Goal: Communication & Community: Answer question/provide support

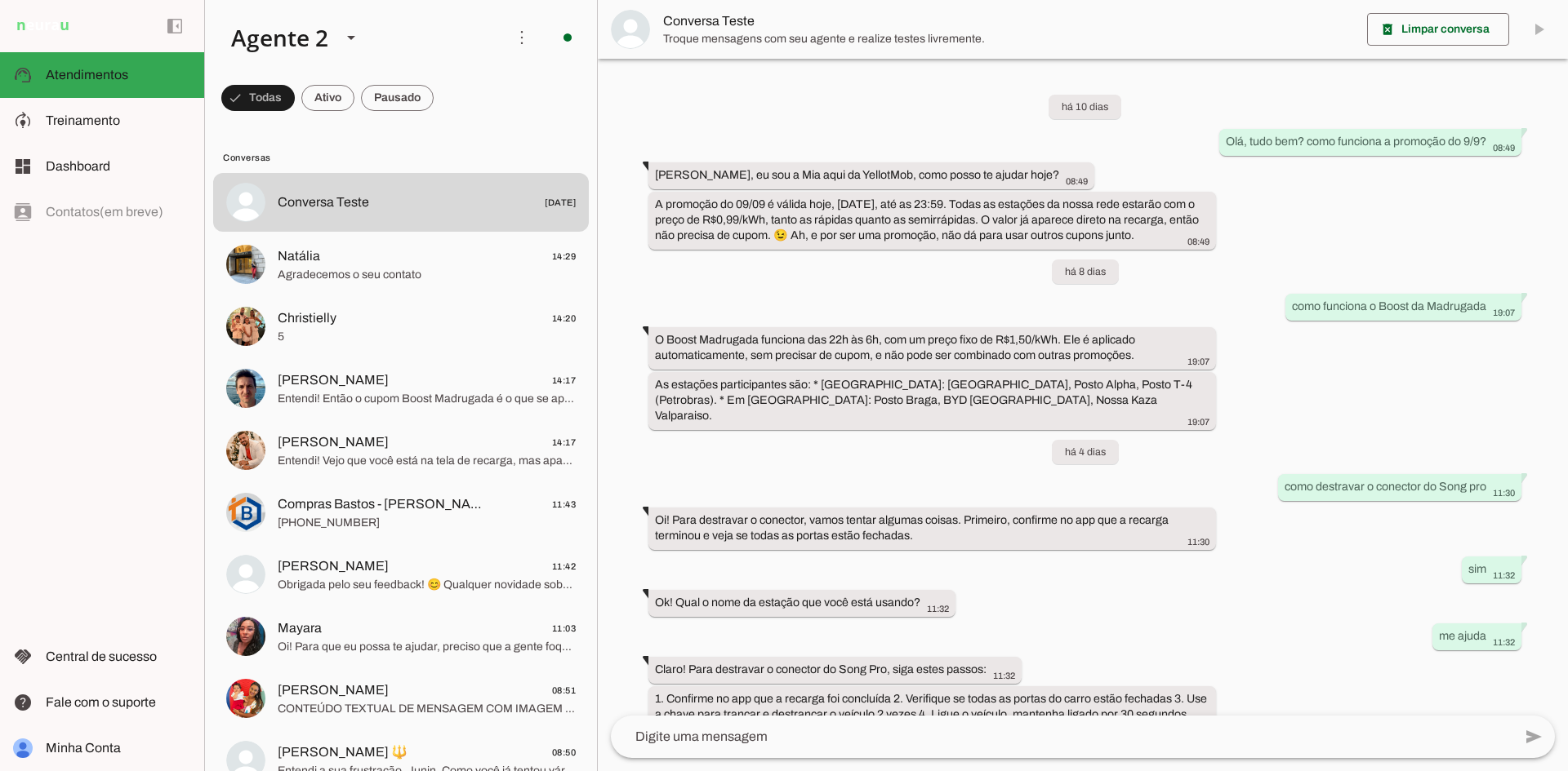
click at [378, 110] on span at bounding box center [398, 97] width 73 height 39
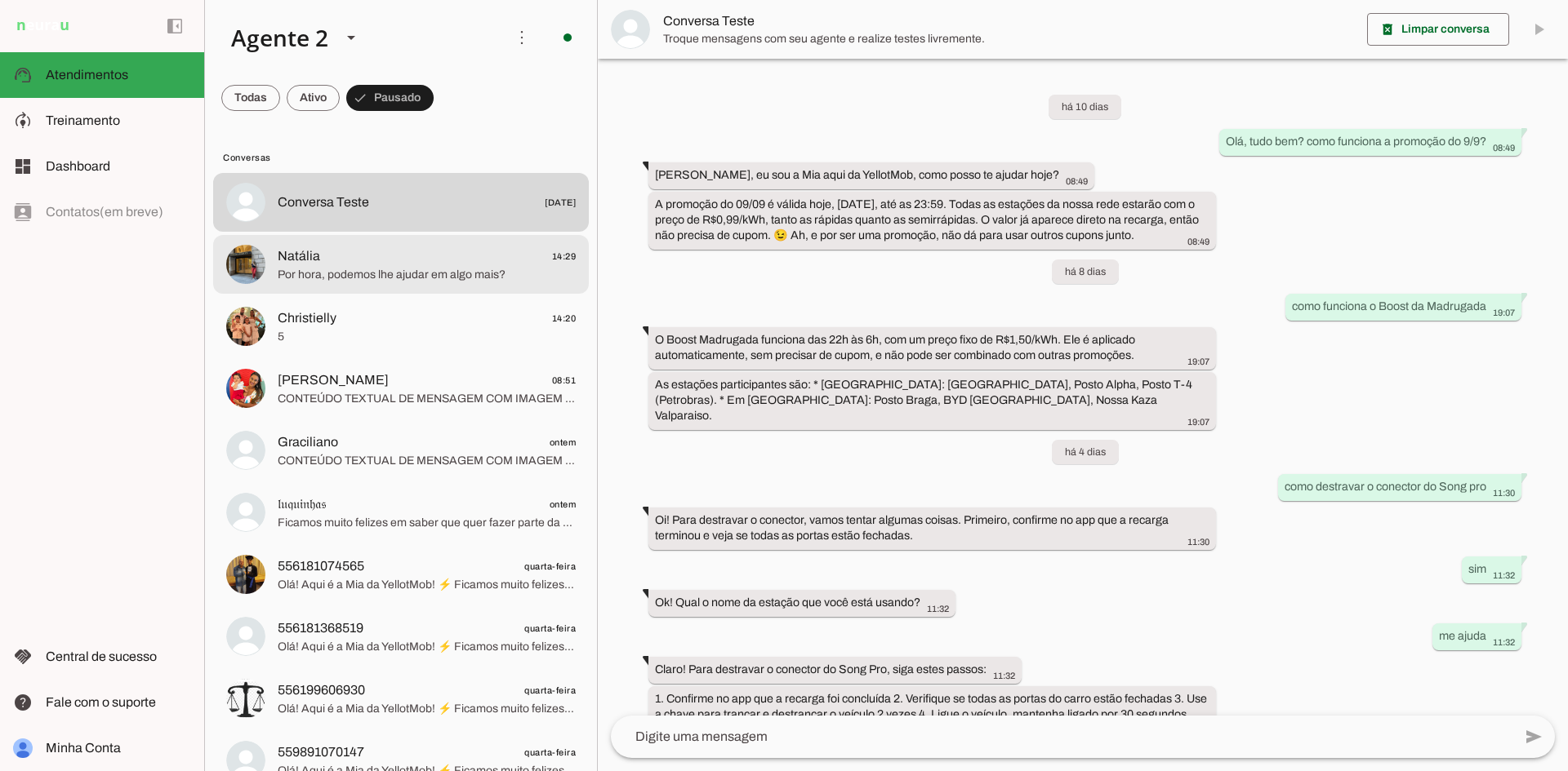
click at [514, 273] on span "Por hora, podemos lhe ajudar em algo mais?" at bounding box center [427, 274] width 298 height 16
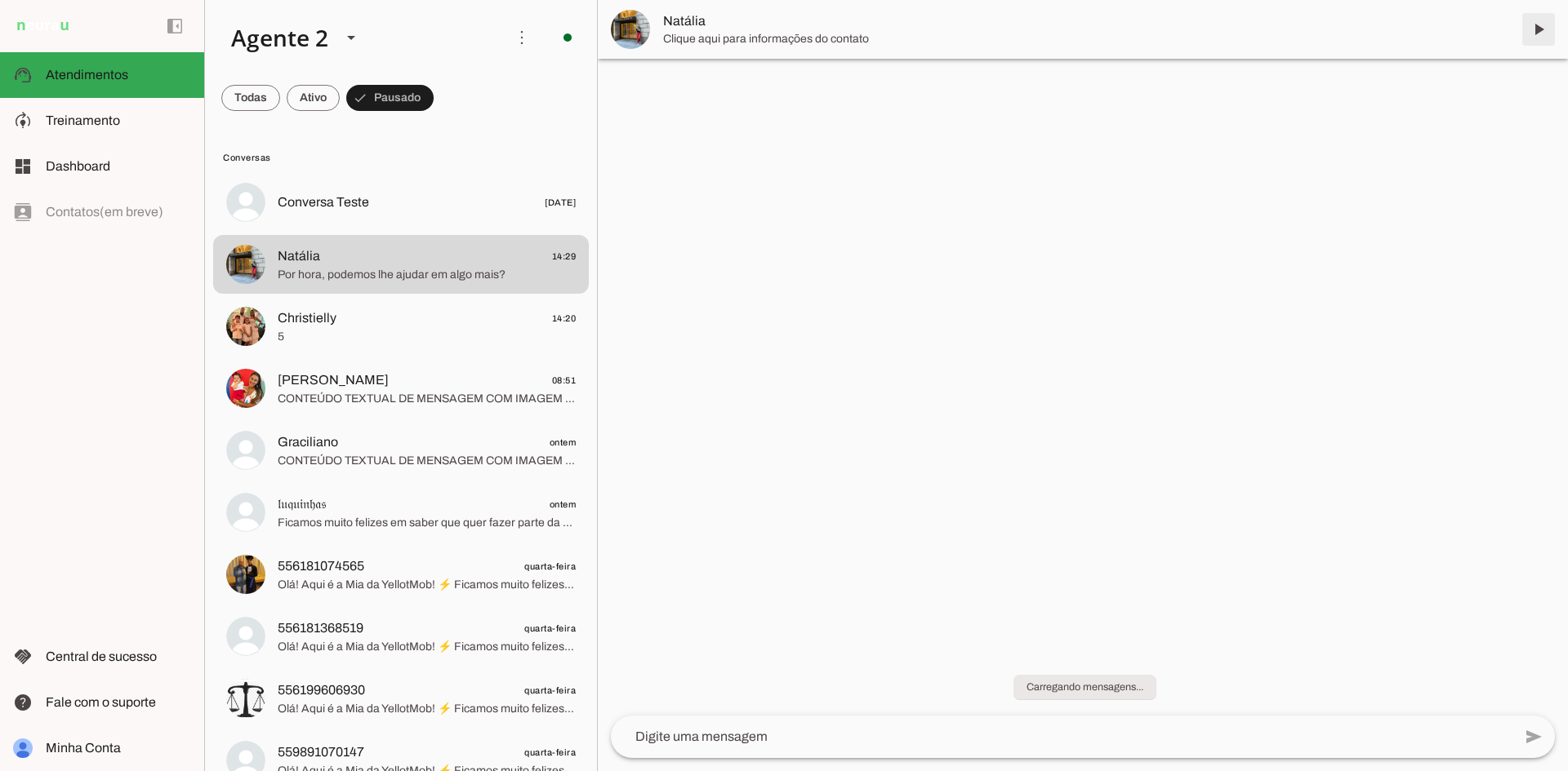
click at [1538, 31] on span at bounding box center [1538, 29] width 39 height 39
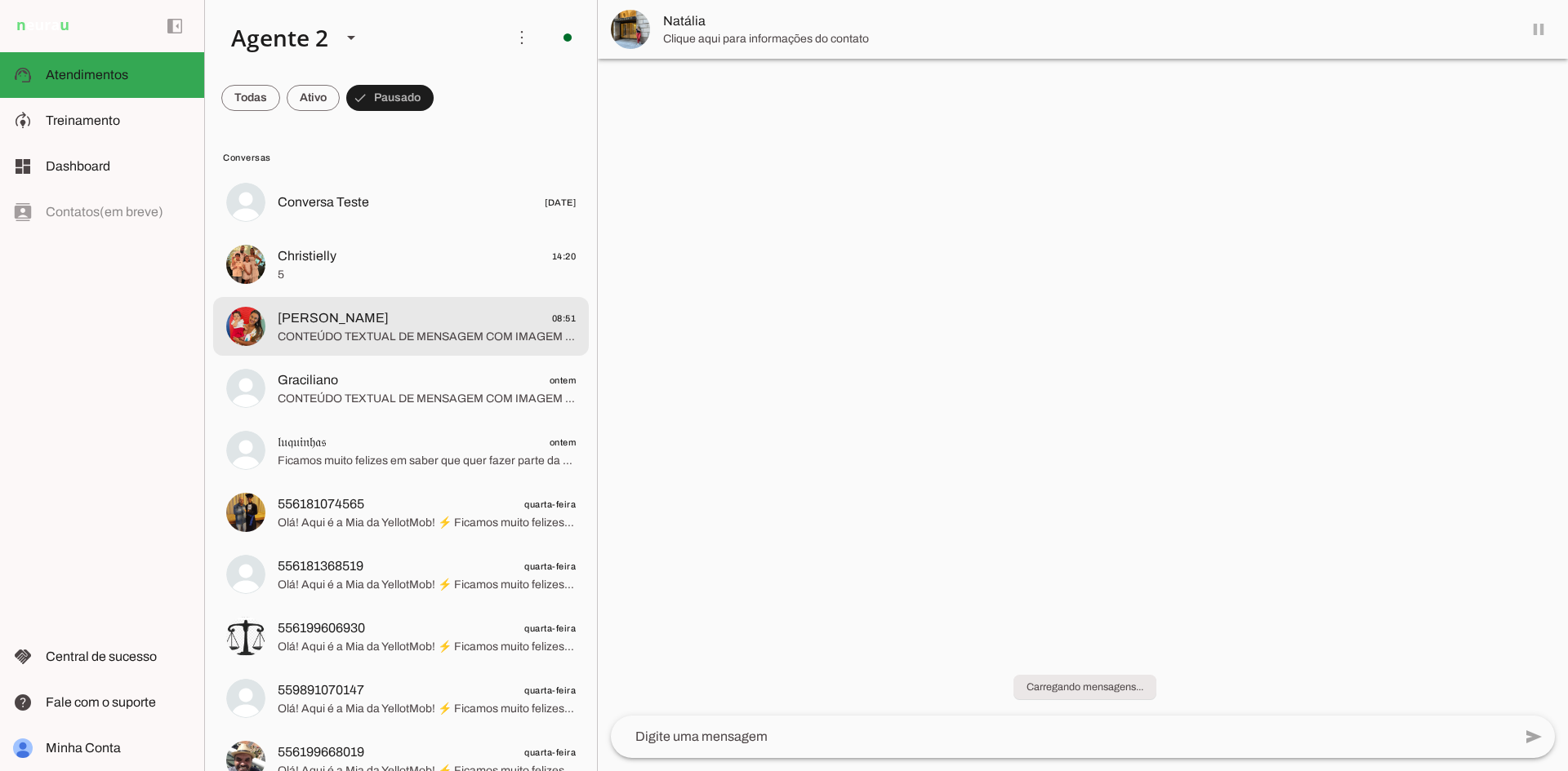
click at [415, 339] on span "CONTEÚDO TEXTUAL DE MENSAGEM COM IMAGEM (URL https://f004.backblazeb2.com/file/…" at bounding box center [427, 337] width 298 height 16
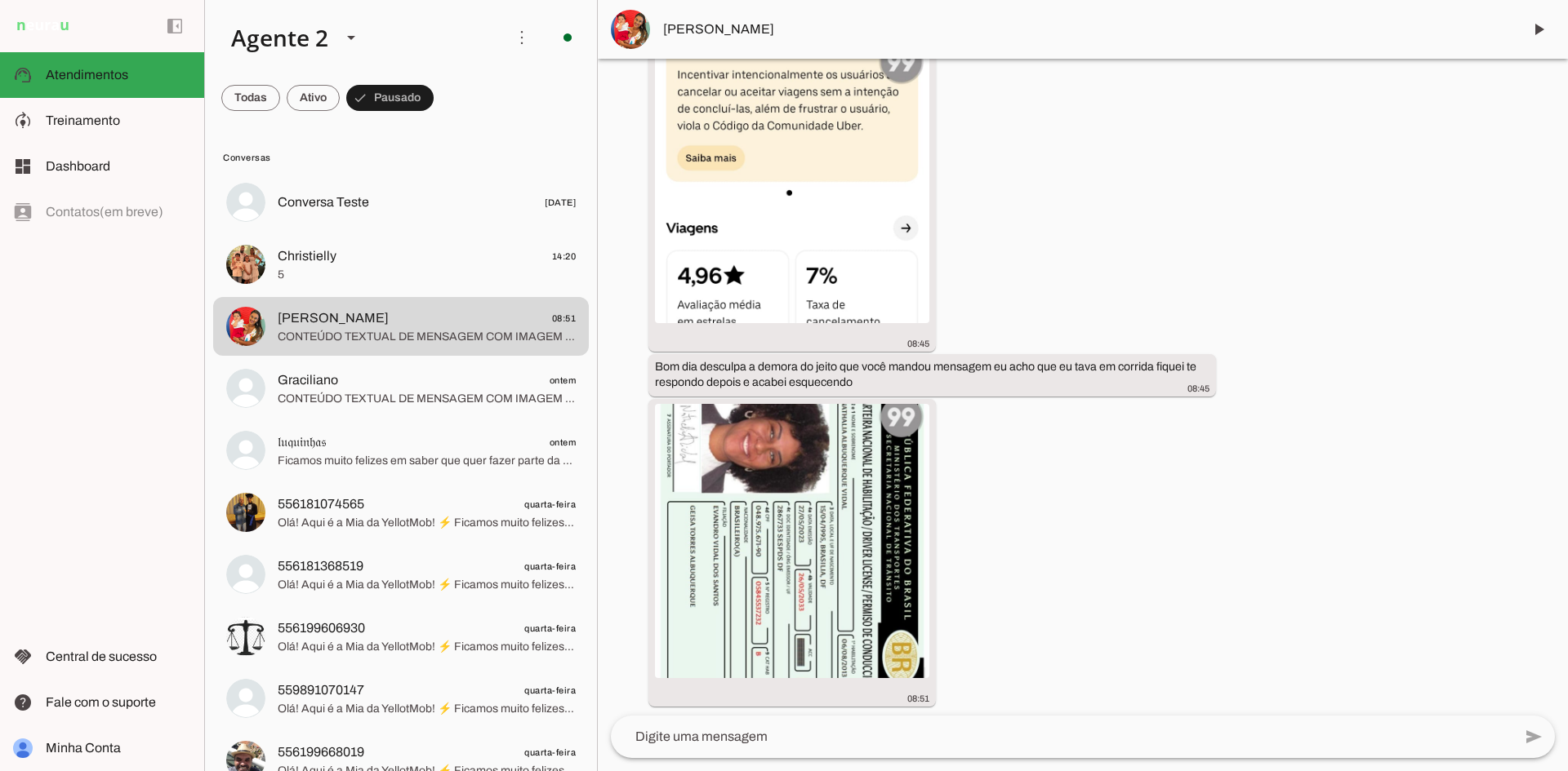
scroll to position [778, 0]
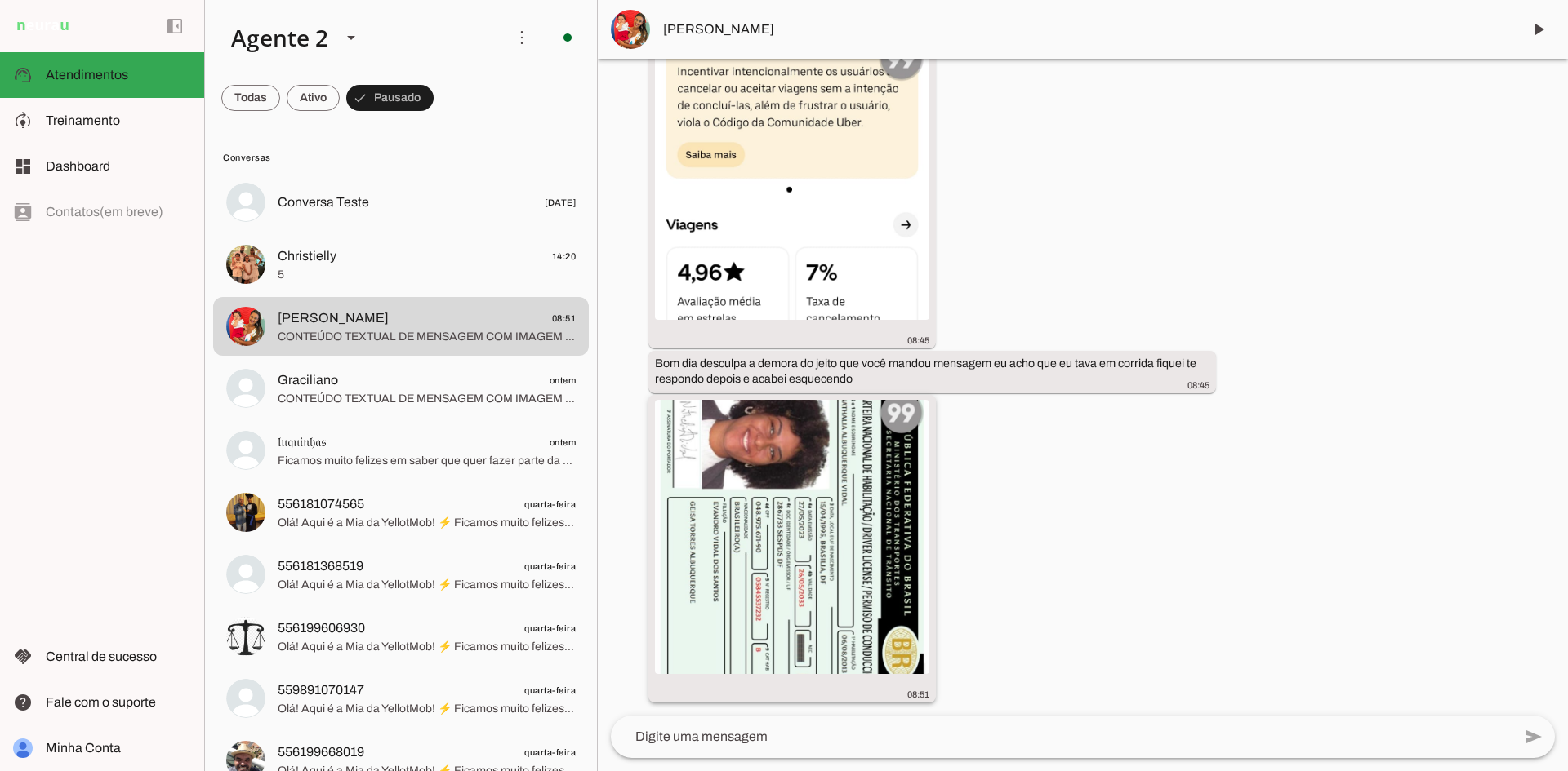
click at [815, 492] on img at bounding box center [792, 537] width 275 height 274
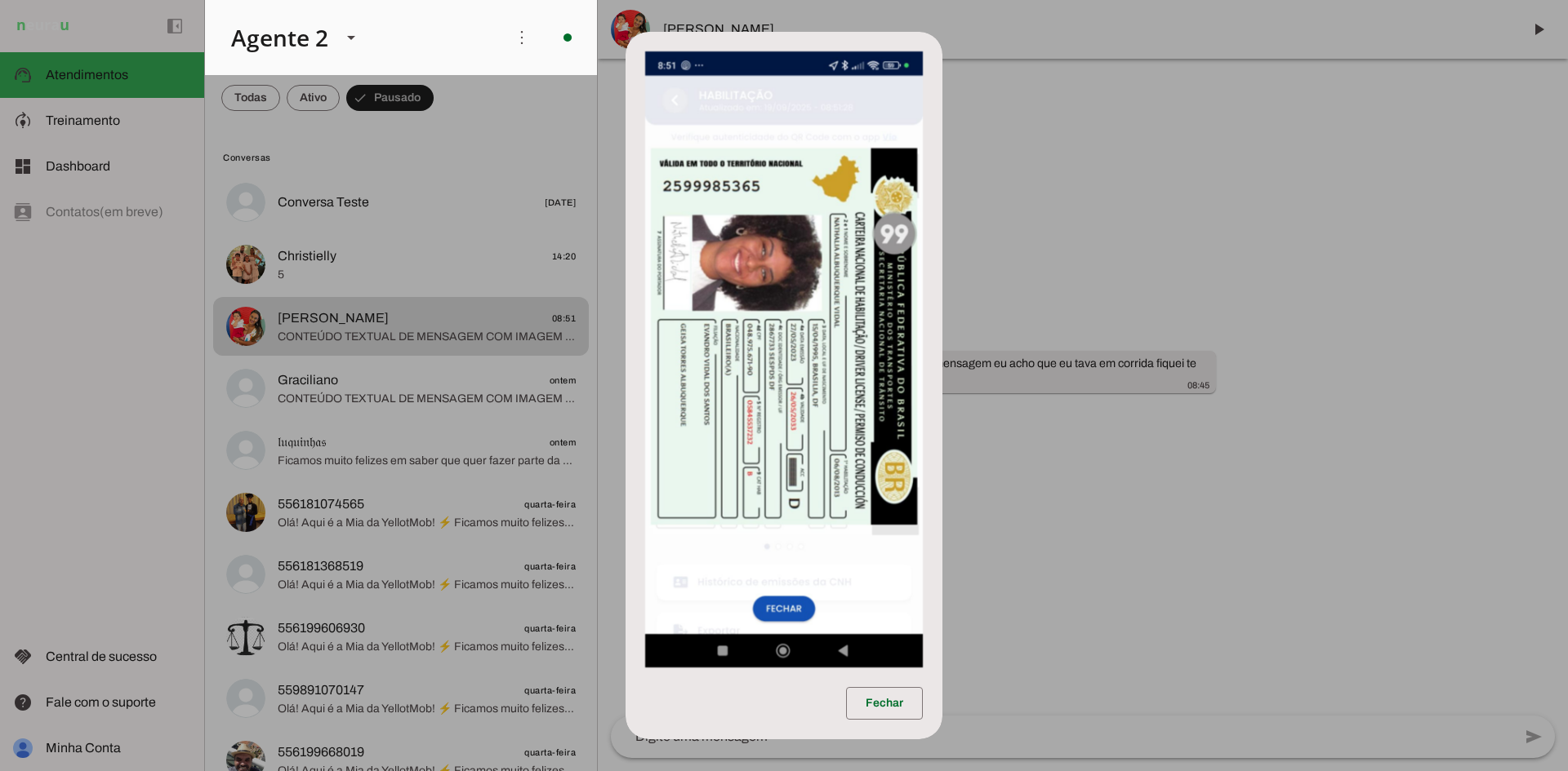
click at [943, 439] on dialog "Fechar" at bounding box center [784, 386] width 317 height 708
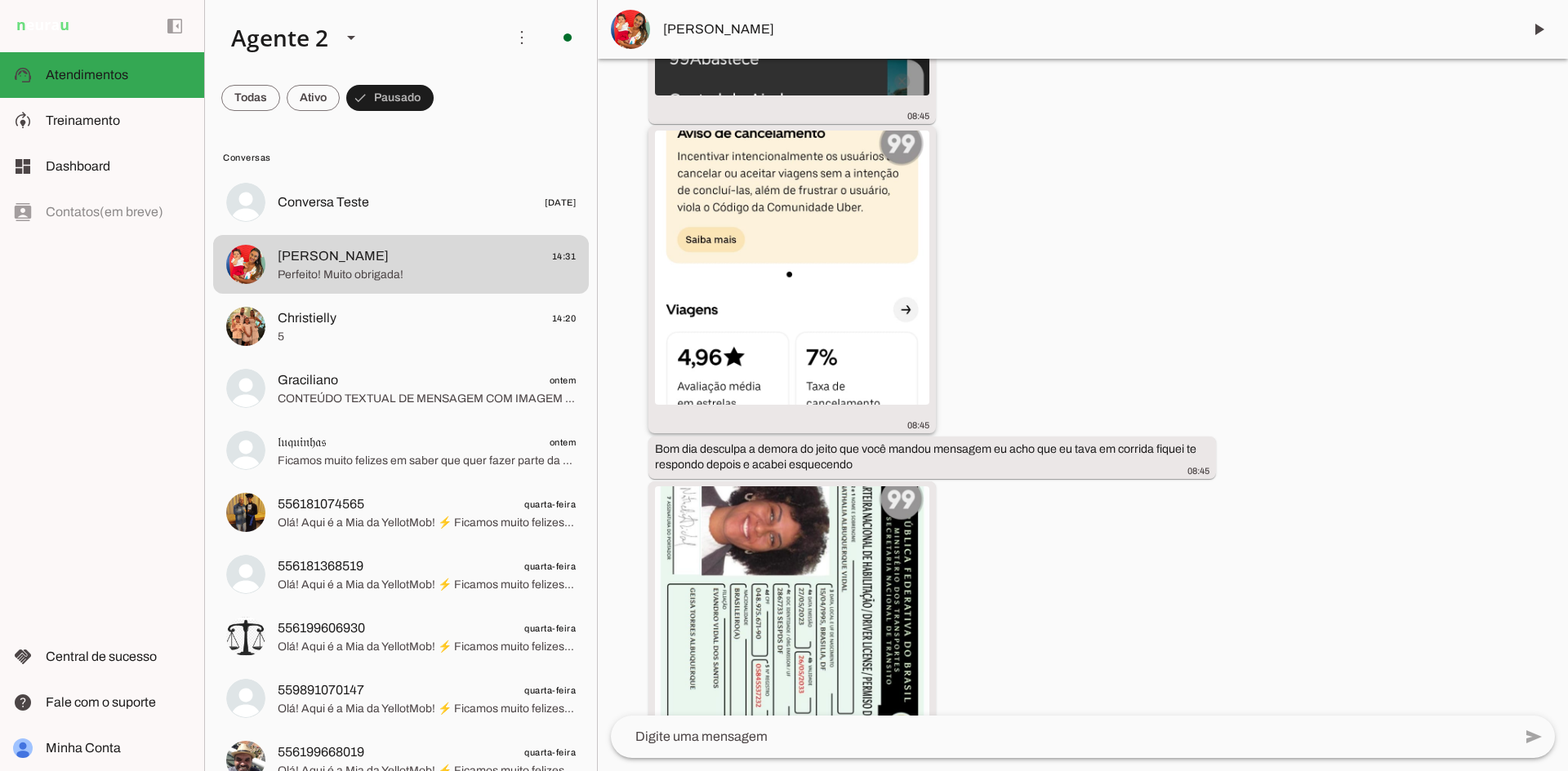
scroll to position [648, 0]
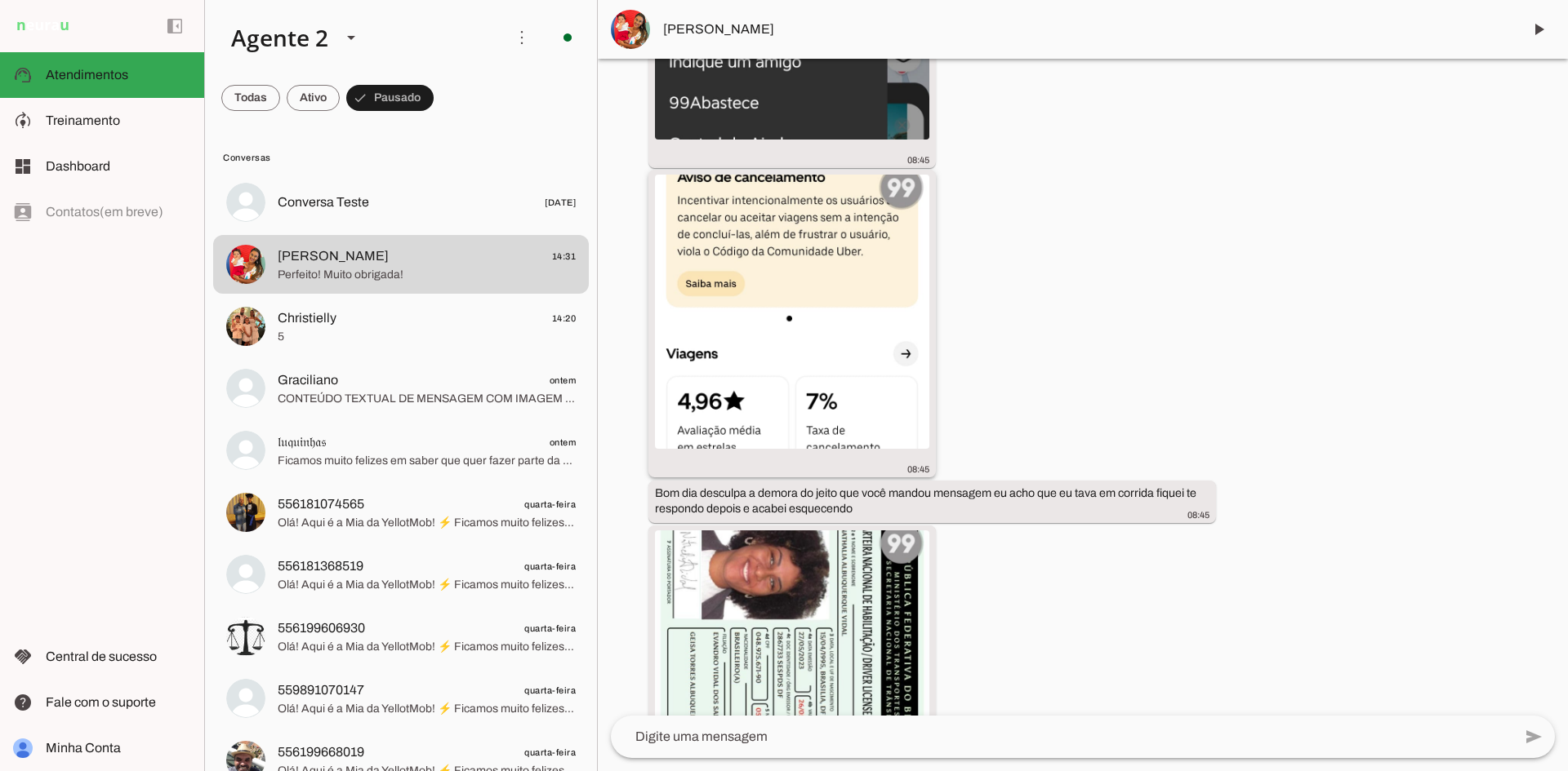
click at [773, 268] on img at bounding box center [792, 312] width 275 height 274
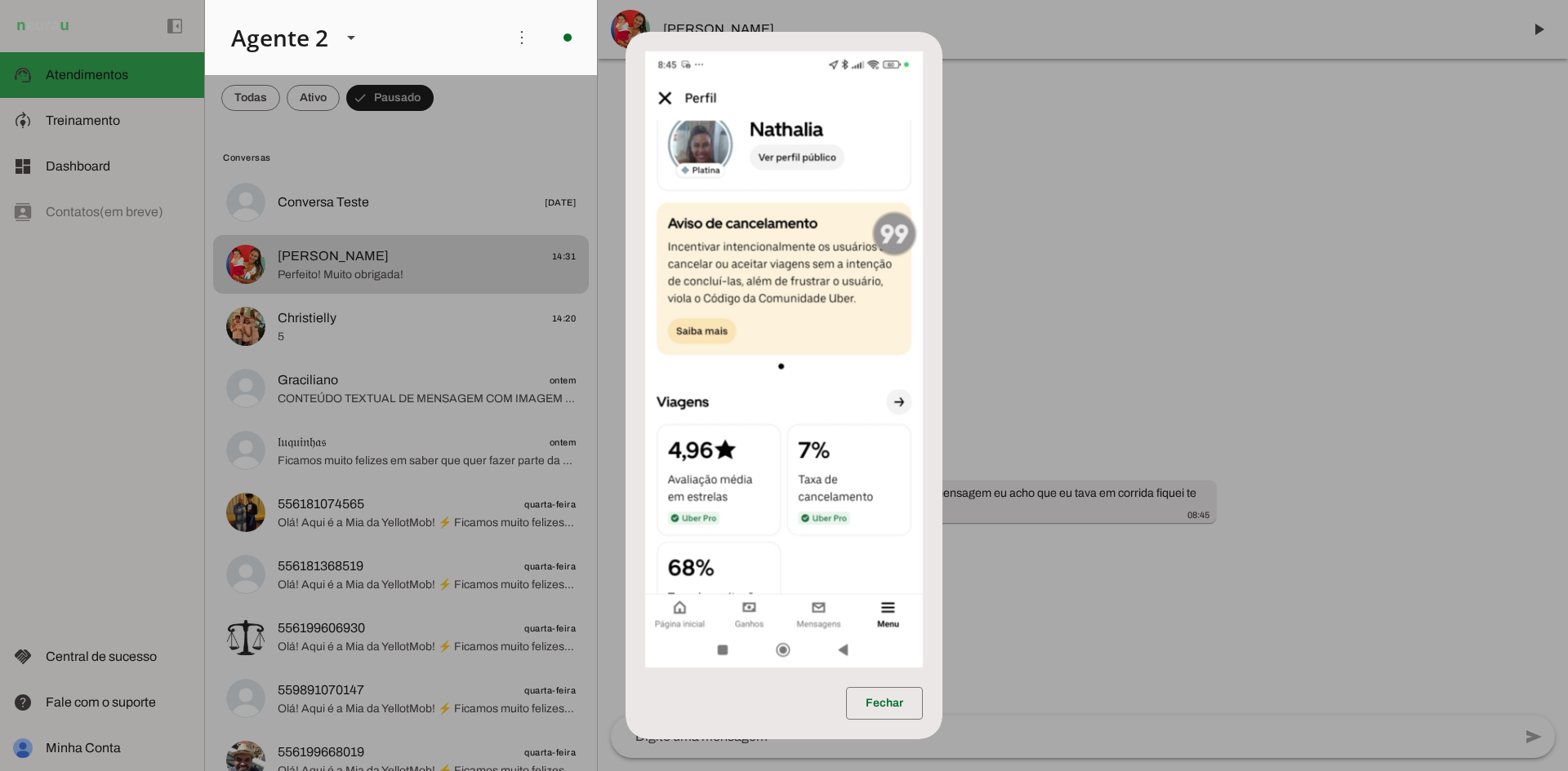
click at [943, 319] on dialog "Fechar" at bounding box center [784, 386] width 317 height 708
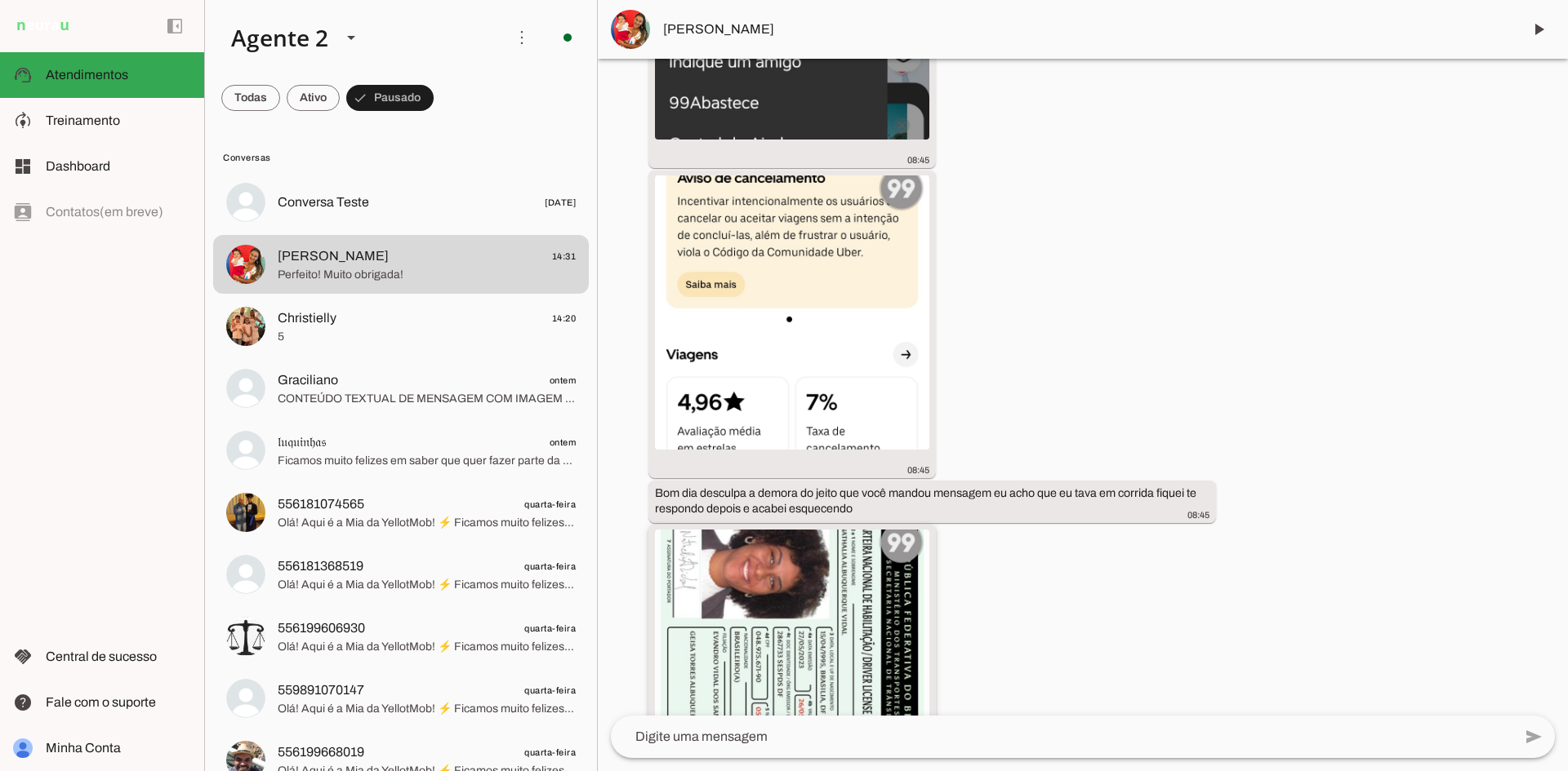
click at [845, 603] on img at bounding box center [792, 667] width 275 height 274
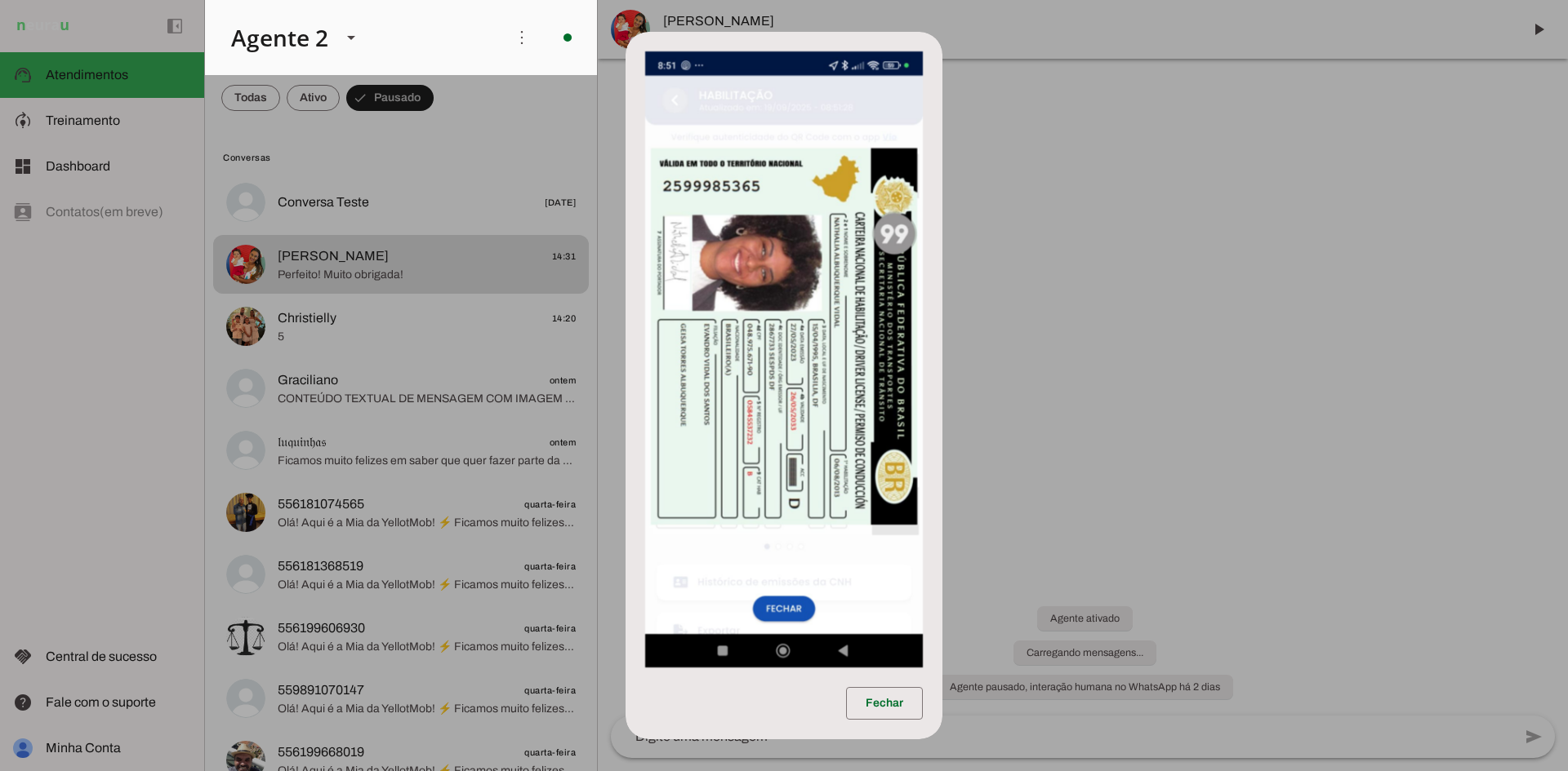
scroll to position [0, 0]
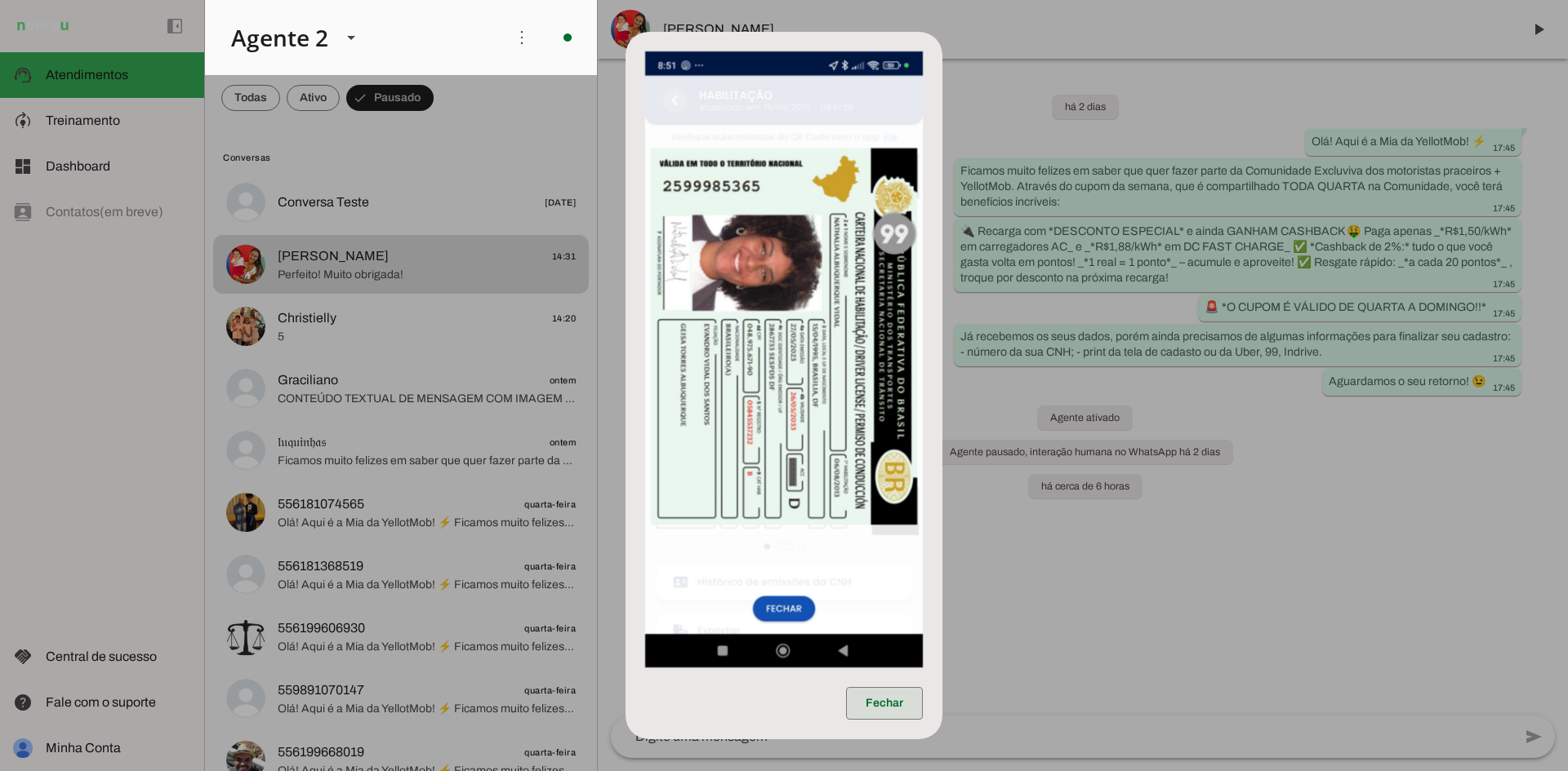
click at [896, 696] on span at bounding box center [884, 703] width 76 height 39
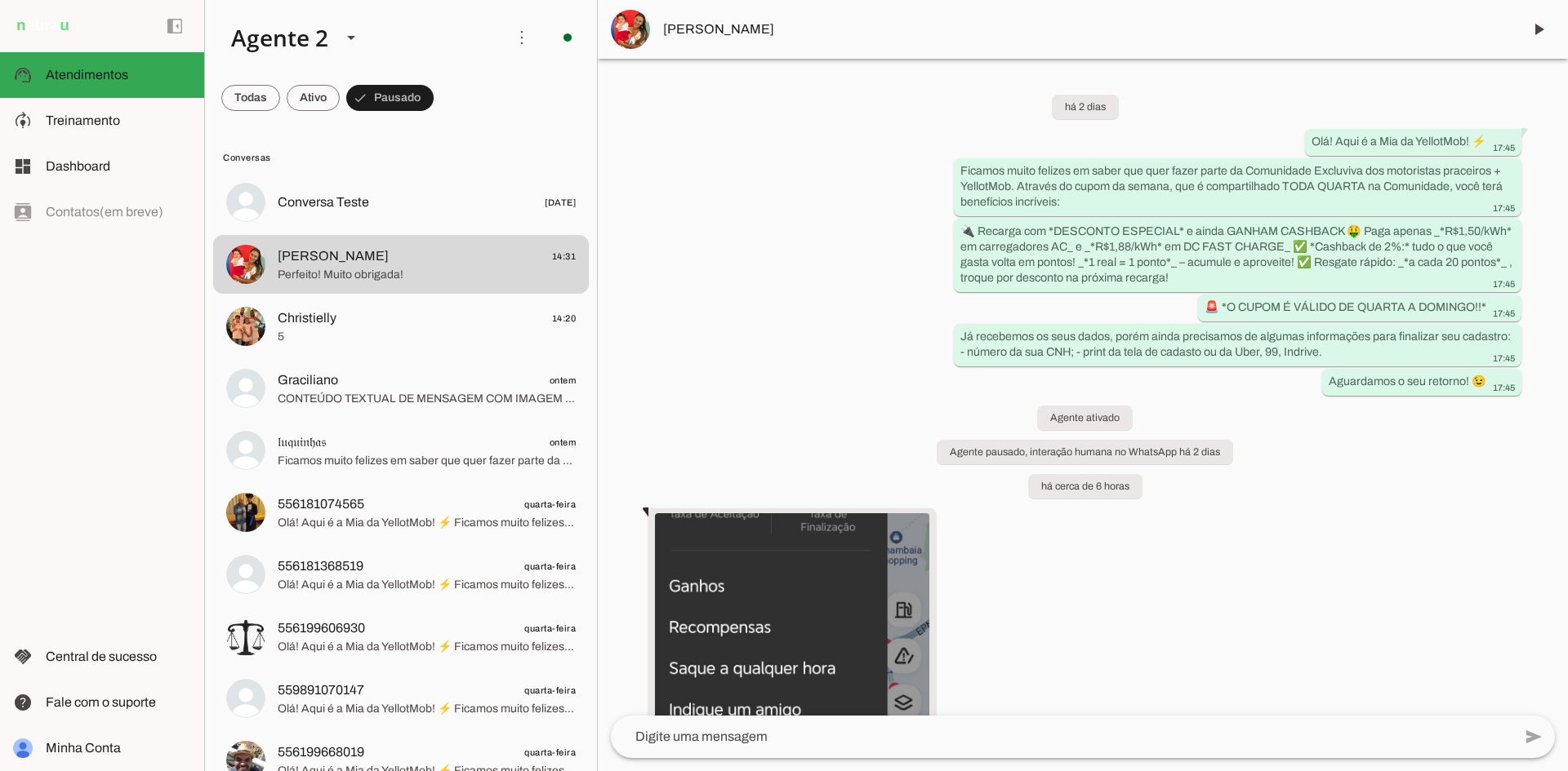
click at [1168, 536] on div "há 2 dias Olá! Aqui é a Mia da YellotMob! ⚡ 17:45 Ficamos muito felizes em sabe…" at bounding box center [1082, 387] width 970 height 657
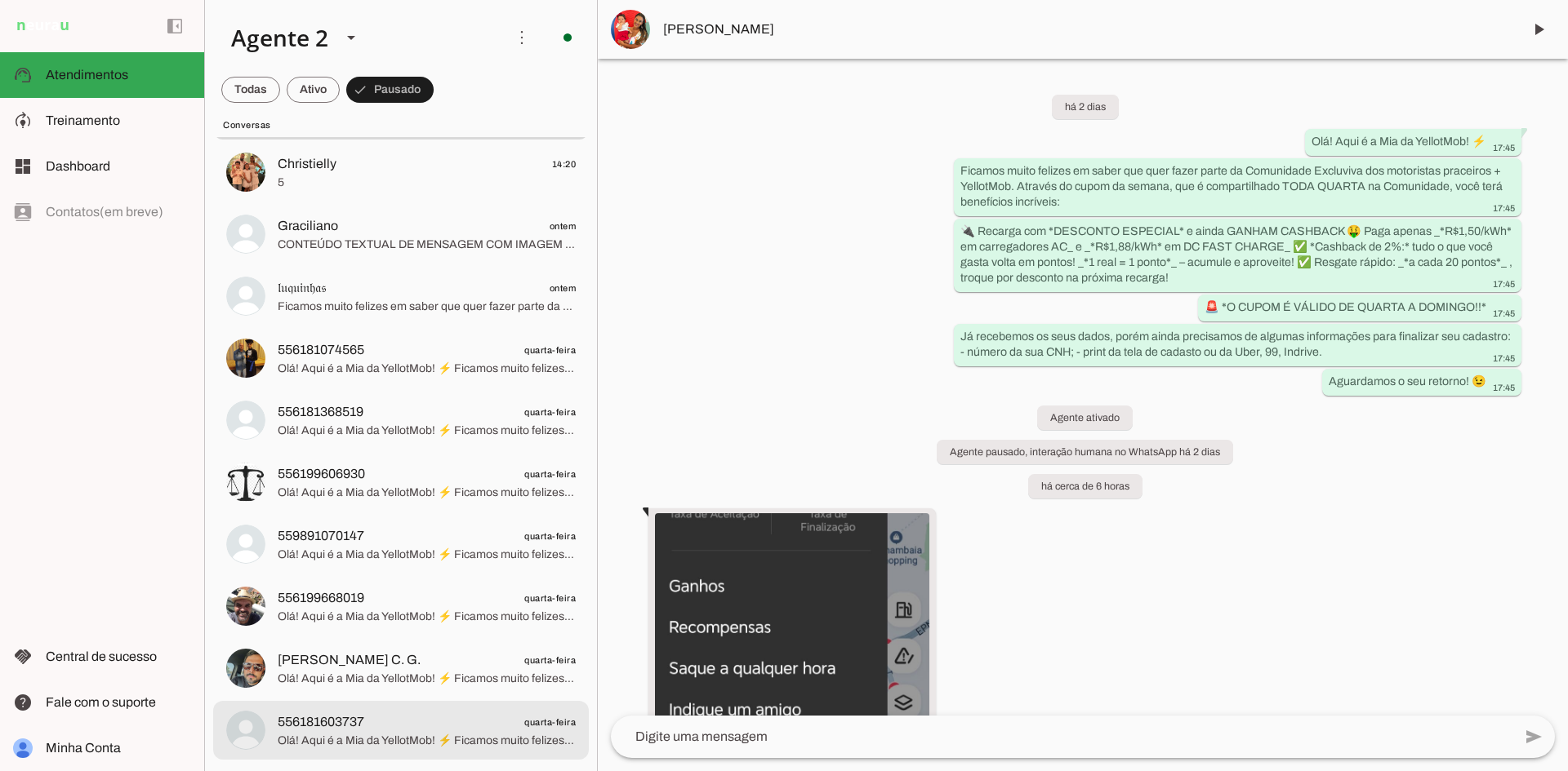
click at [464, 728] on span "556181603737 quarta-feira" at bounding box center [427, 723] width 298 height 21
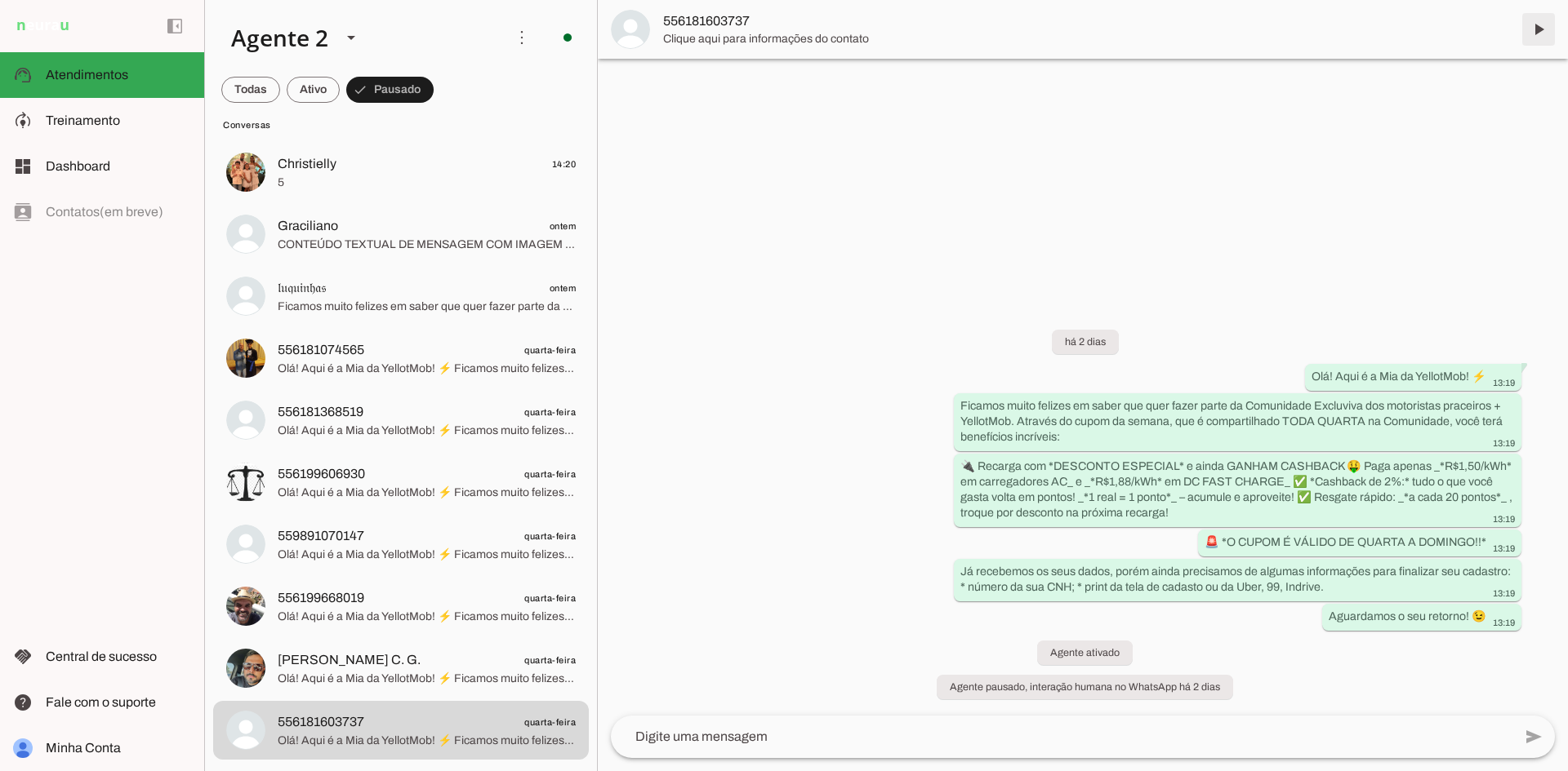
click at [1538, 30] on span at bounding box center [1538, 29] width 39 height 39
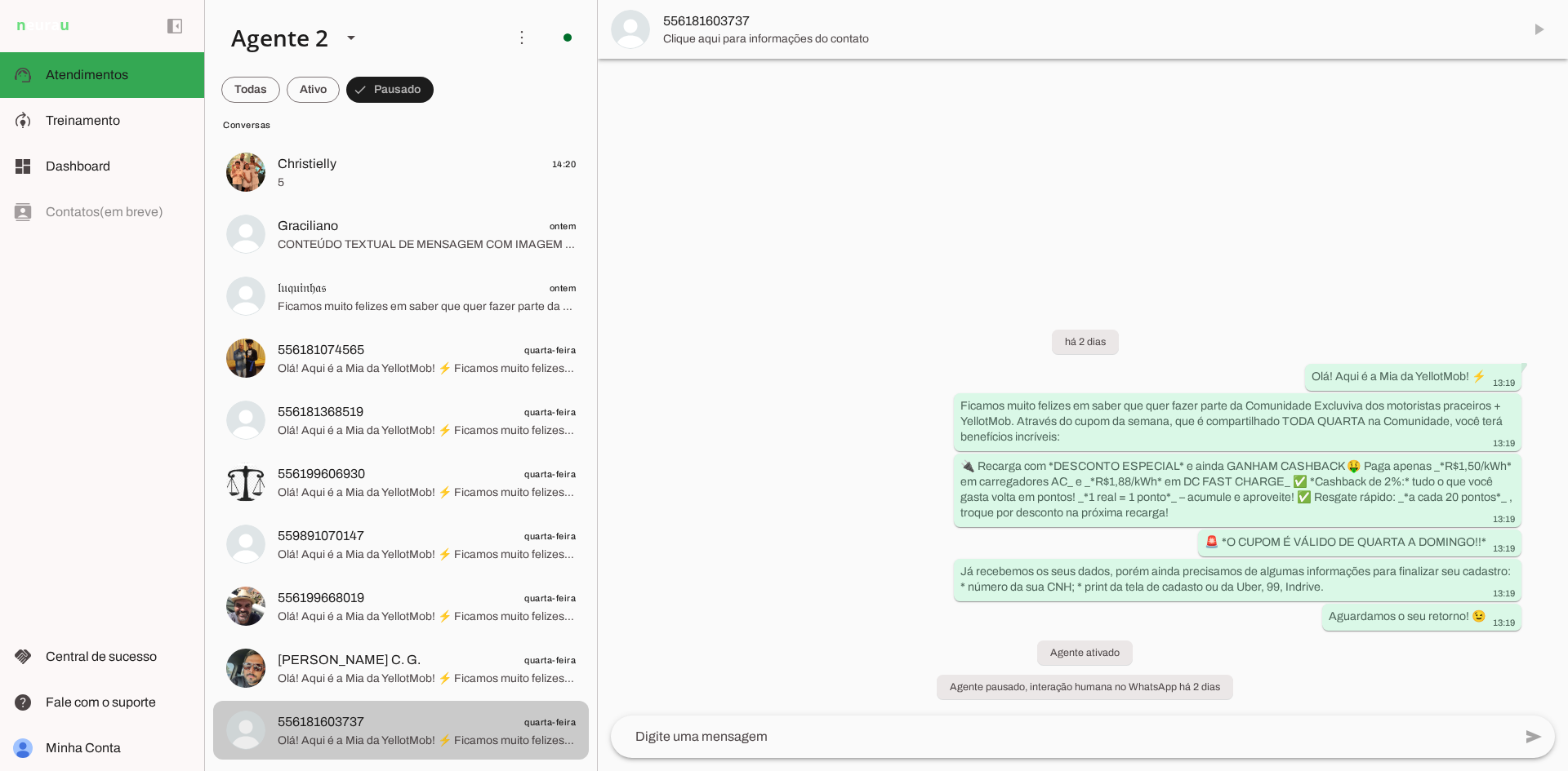
click at [511, 625] on span "Olá! Aqui é a Mia da YellotMob! ⚡ Ficamos muito felizes em saber que quer fazer…" at bounding box center [427, 616] width 298 height 16
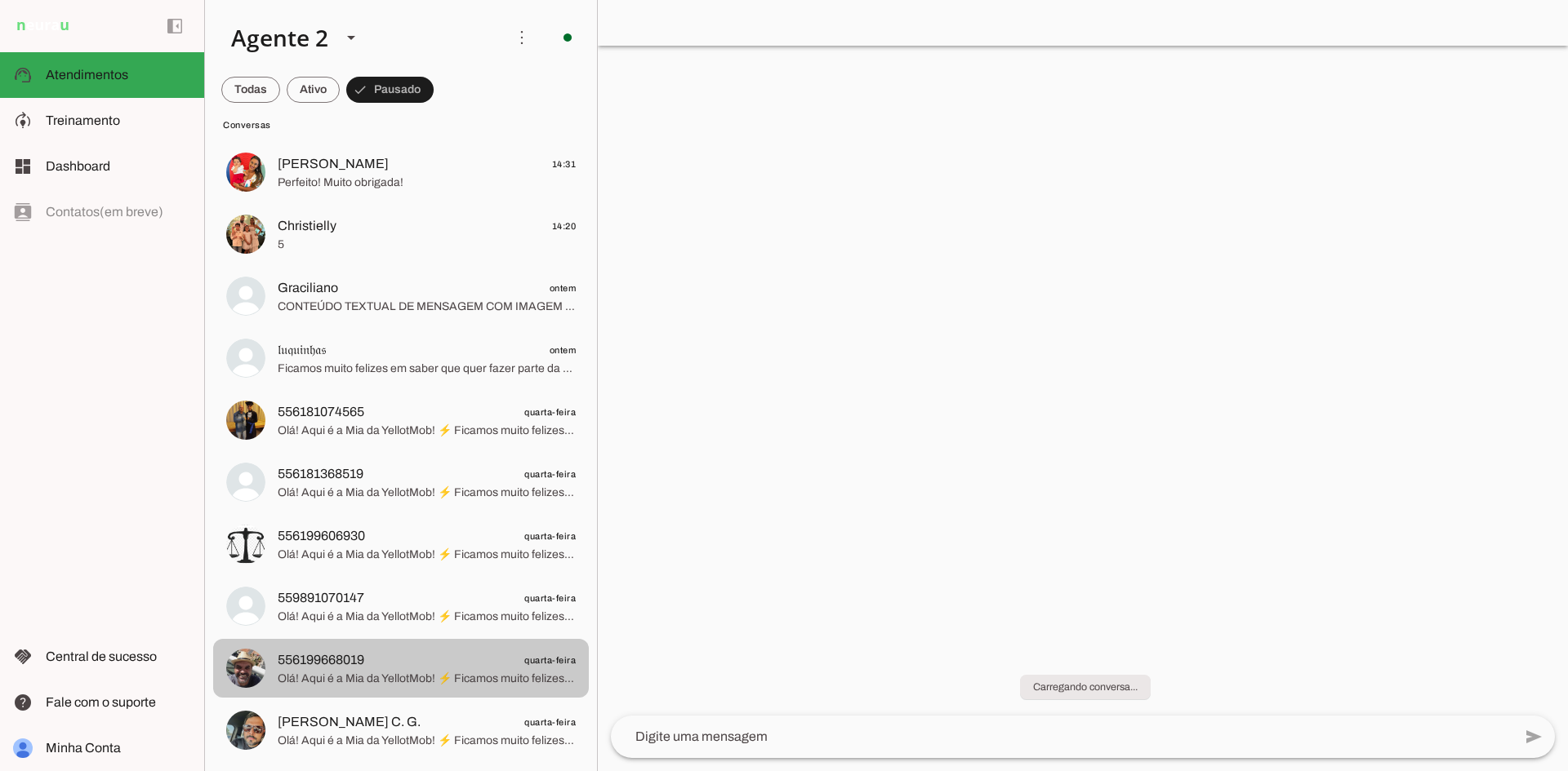
scroll to position [92, 0]
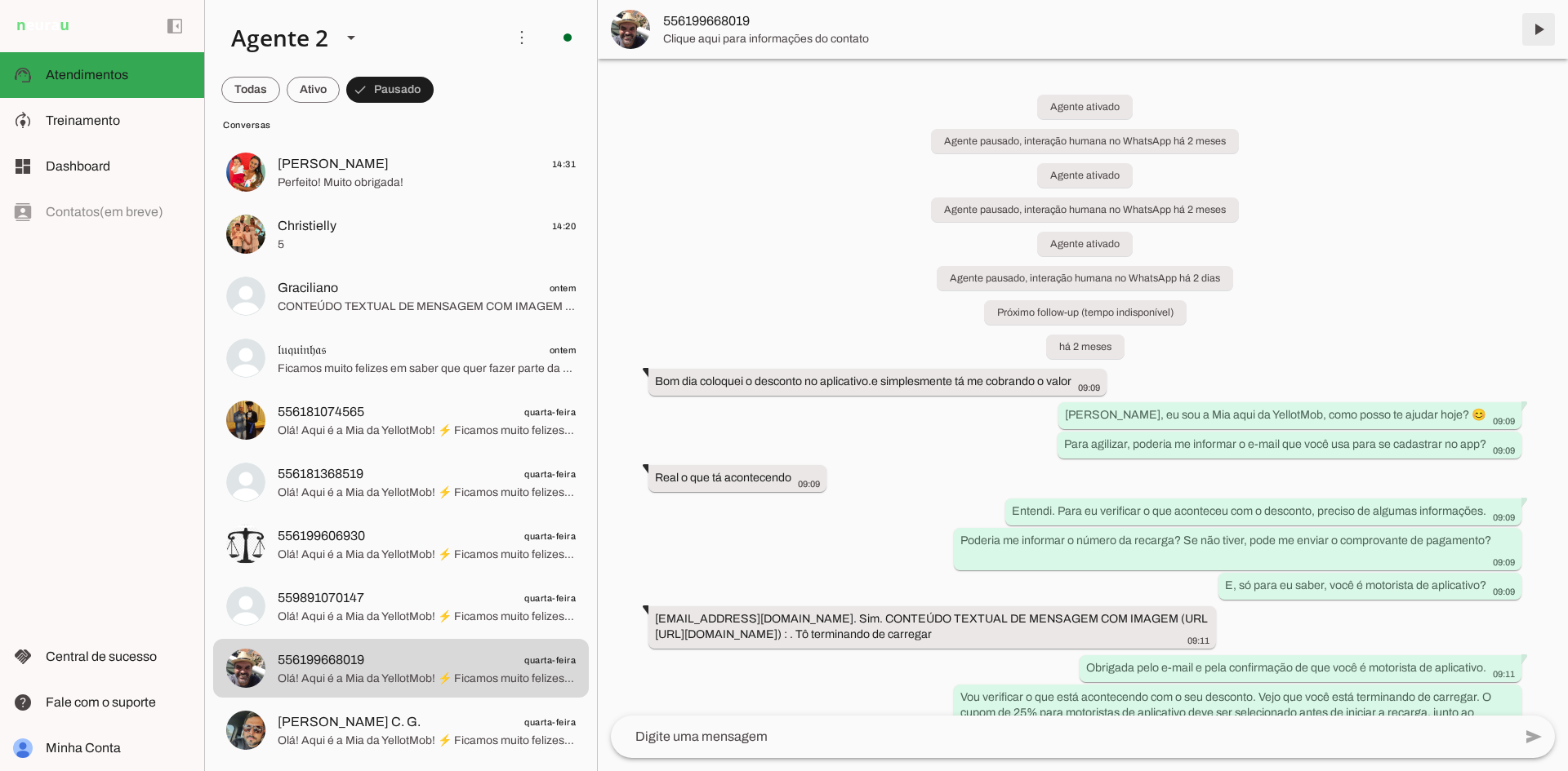
click at [1535, 26] on span at bounding box center [1538, 29] width 39 height 39
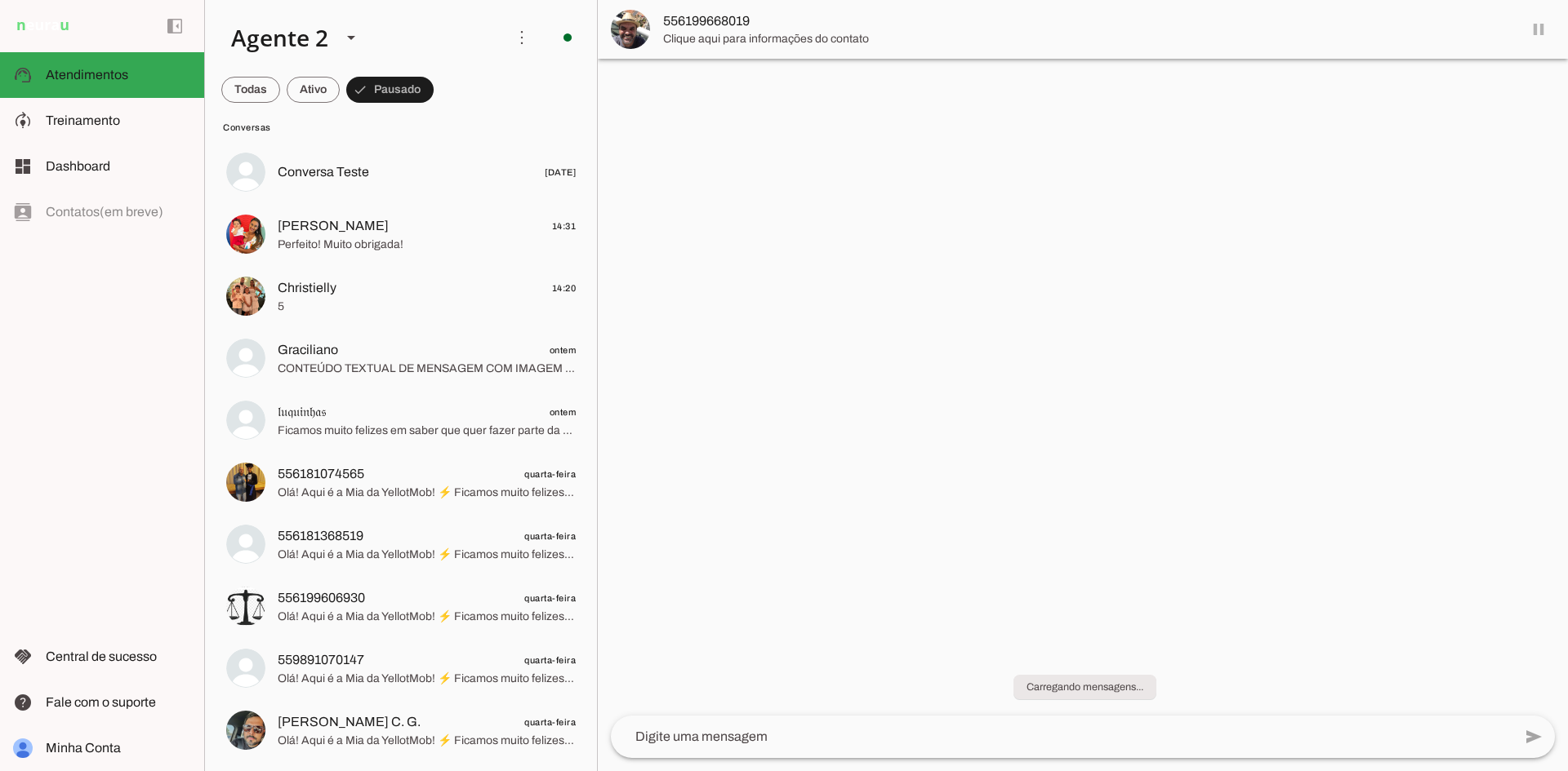
scroll to position [30, 0]
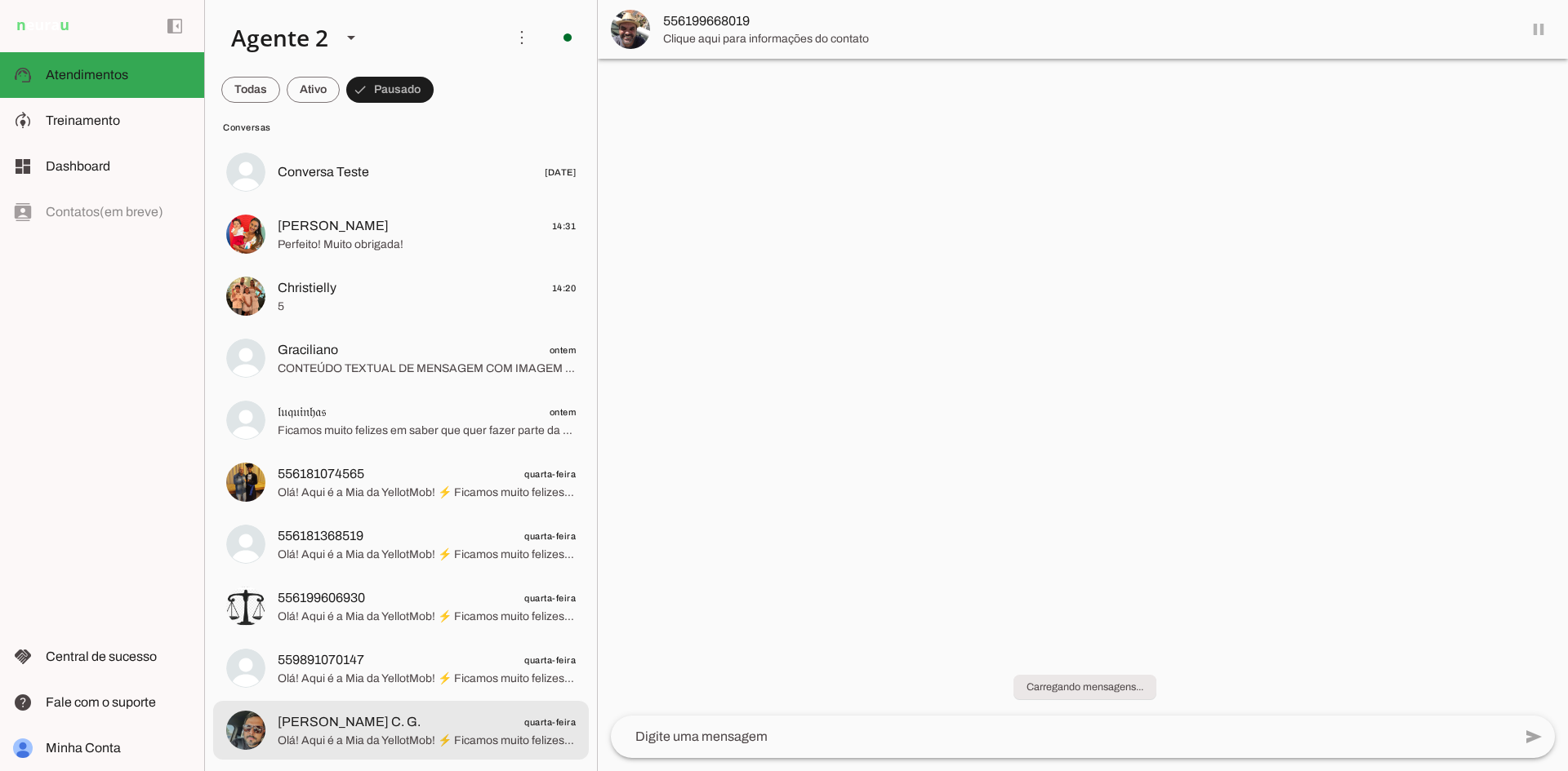
click at [435, 700] on lit-virtualizer "Conversa Teste 21/05/2025 Nathália Albuquerque Vidal 14:31 Perfeito! Muito obri…" at bounding box center [400, 454] width 392 height 622
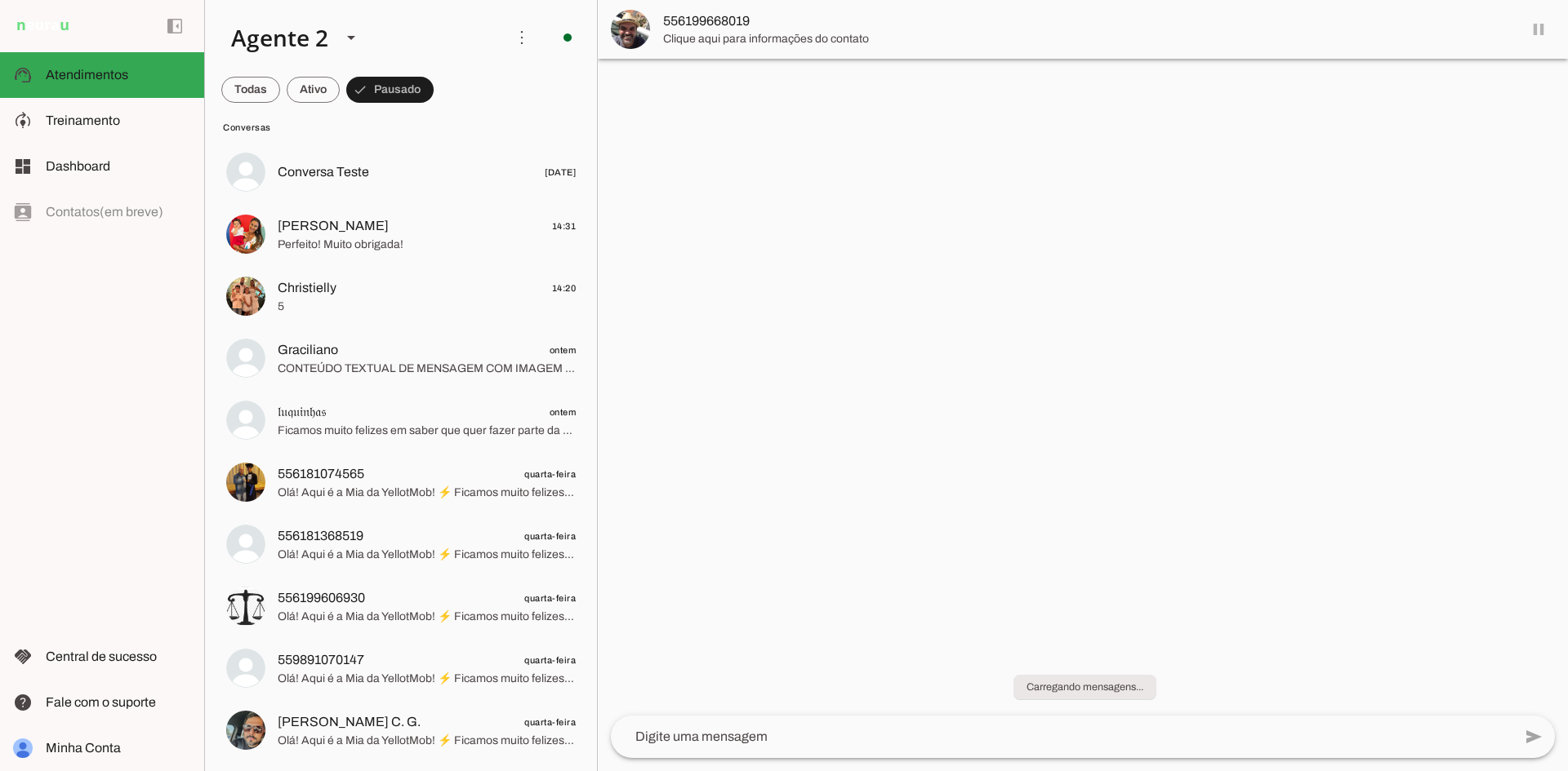
click at [428, 742] on span "Olá! Aqui é a Mia da YellotMob! ⚡ Ficamos muito felizes em saber que quer fazer…" at bounding box center [427, 741] width 298 height 16
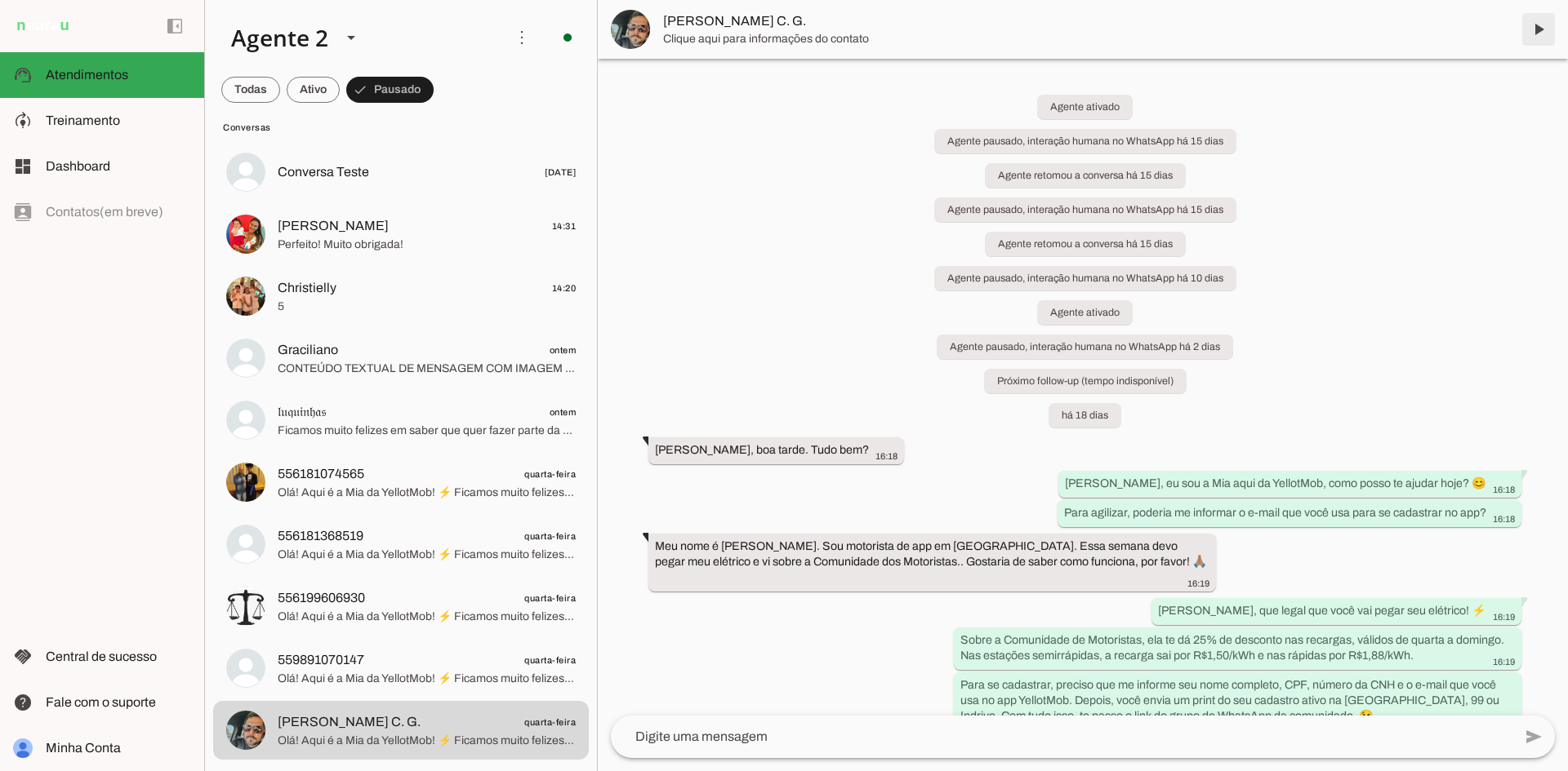
click at [1537, 30] on span at bounding box center [1538, 29] width 39 height 39
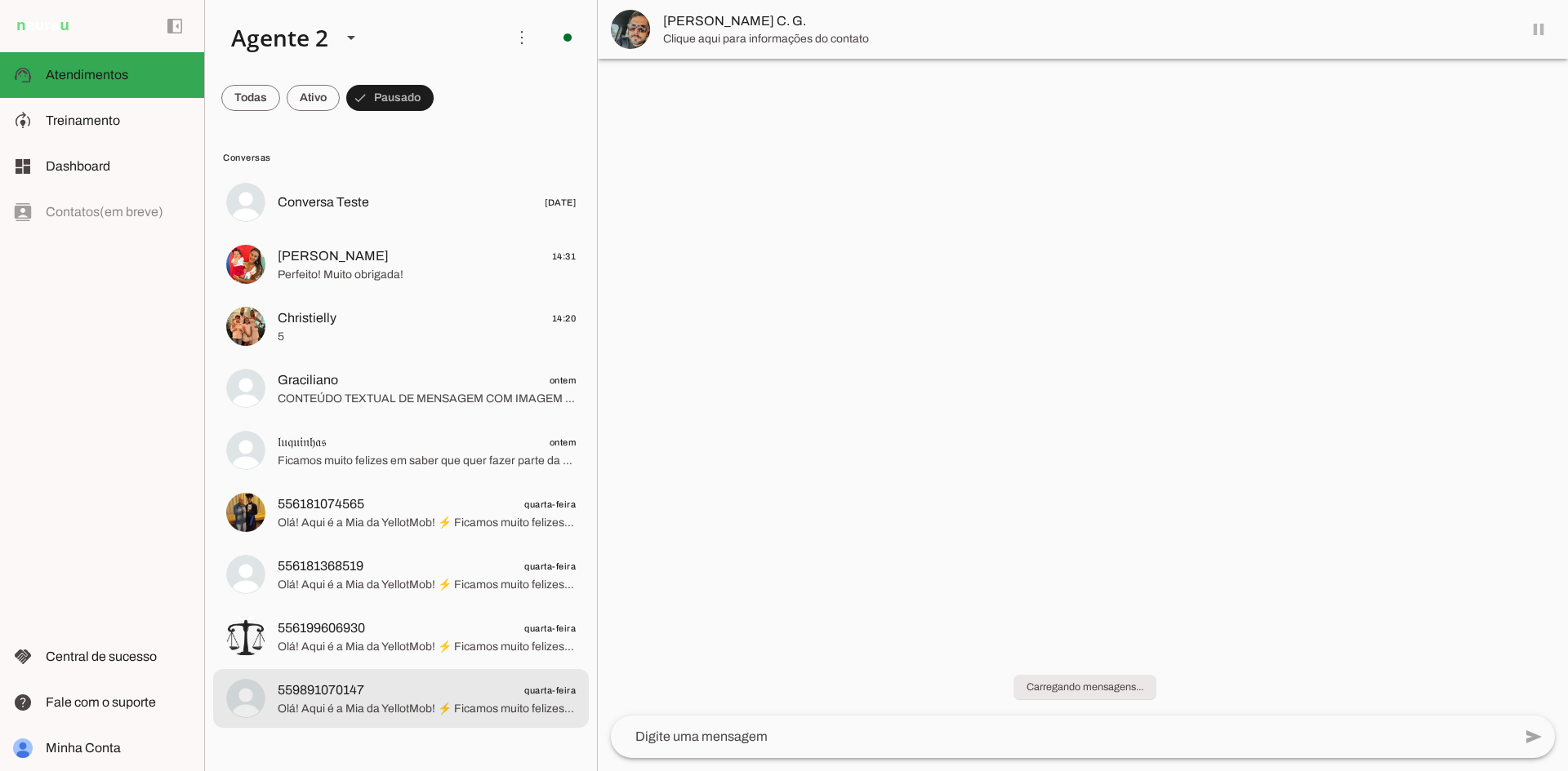
click at [483, 700] on span "559891070147 quarta-feira" at bounding box center [427, 691] width 298 height 21
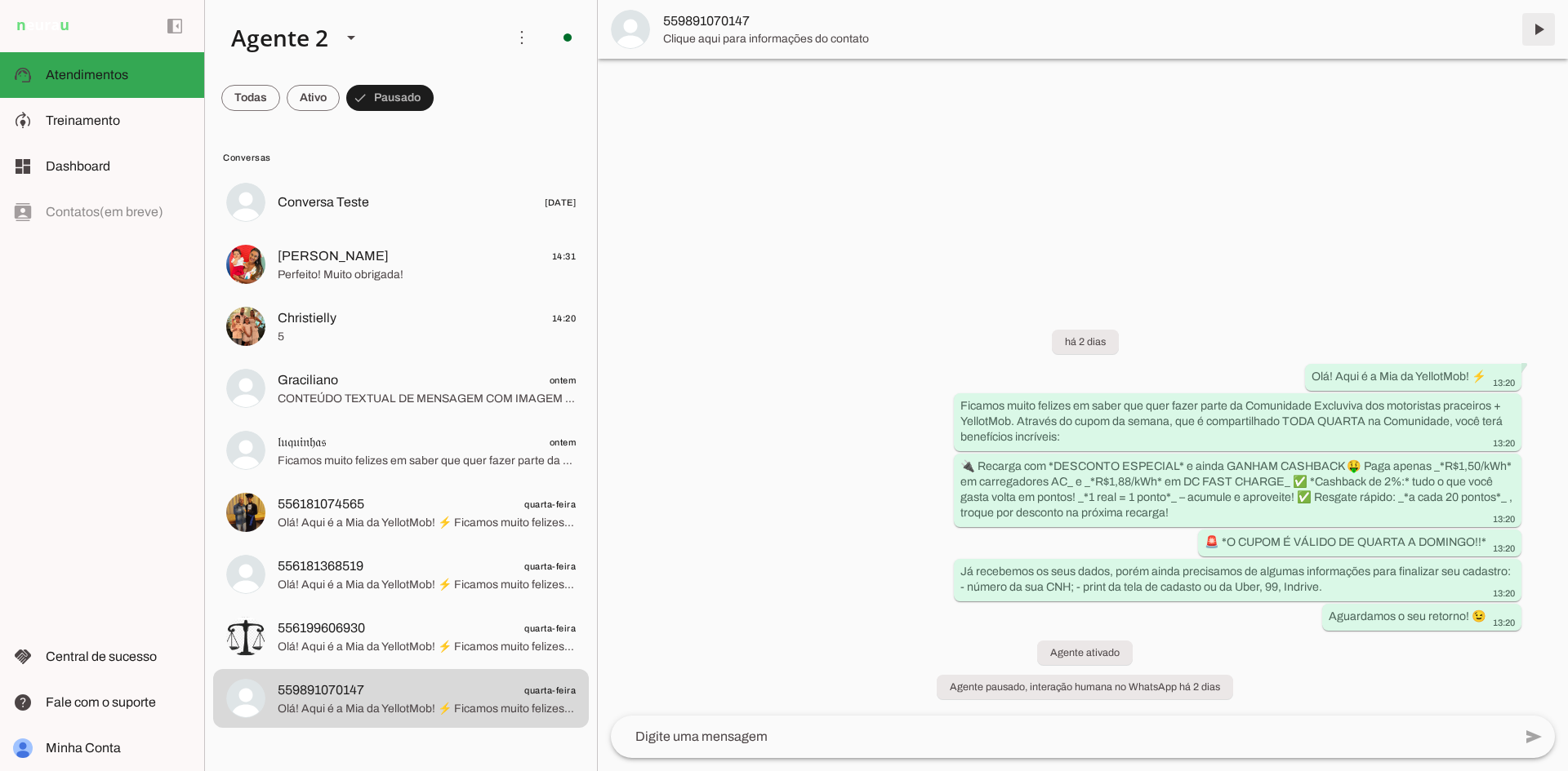
click at [1539, 22] on span at bounding box center [1538, 29] width 39 height 39
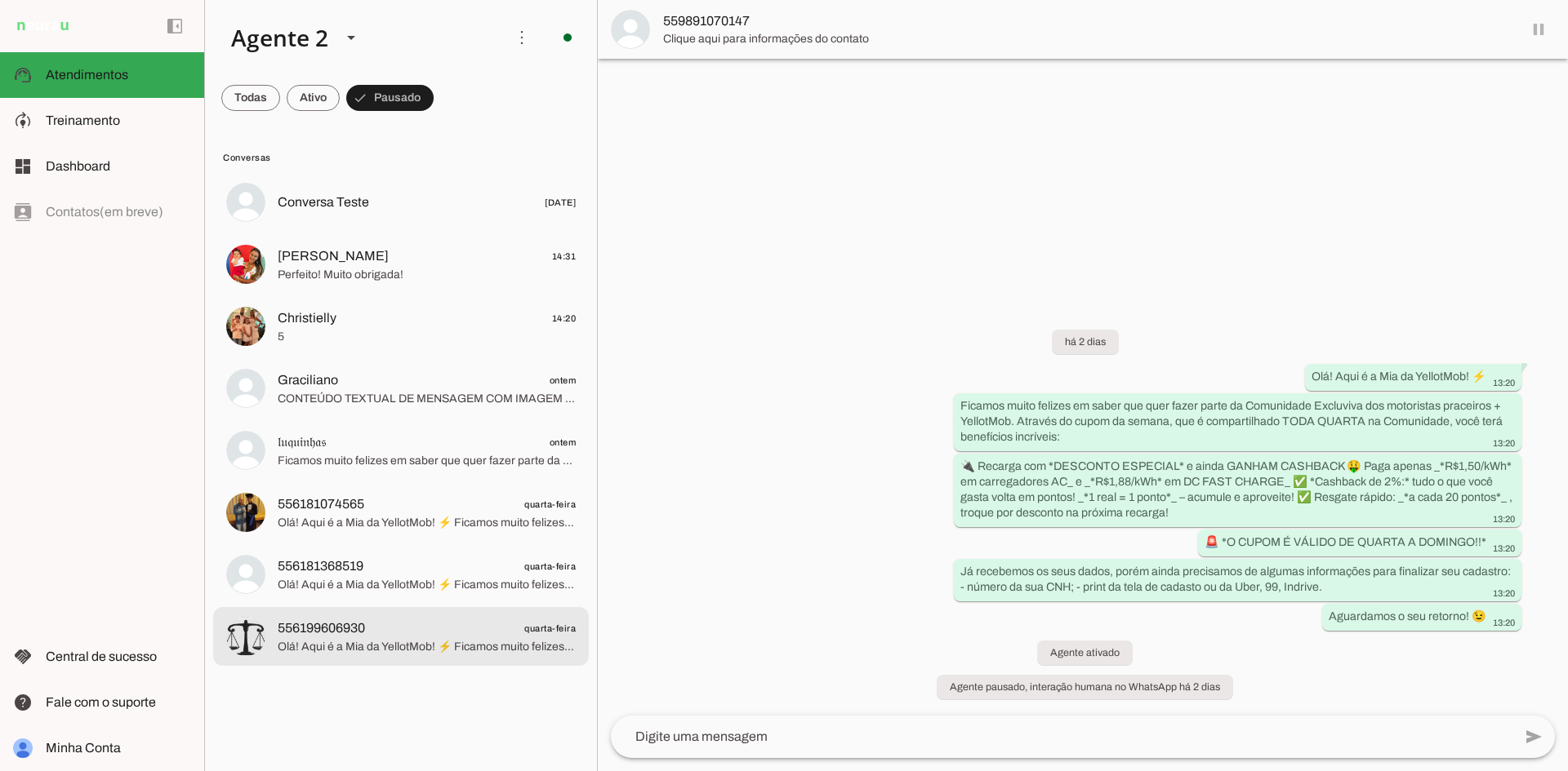
click at [507, 632] on span "556199606930 quarta-feira" at bounding box center [427, 629] width 298 height 21
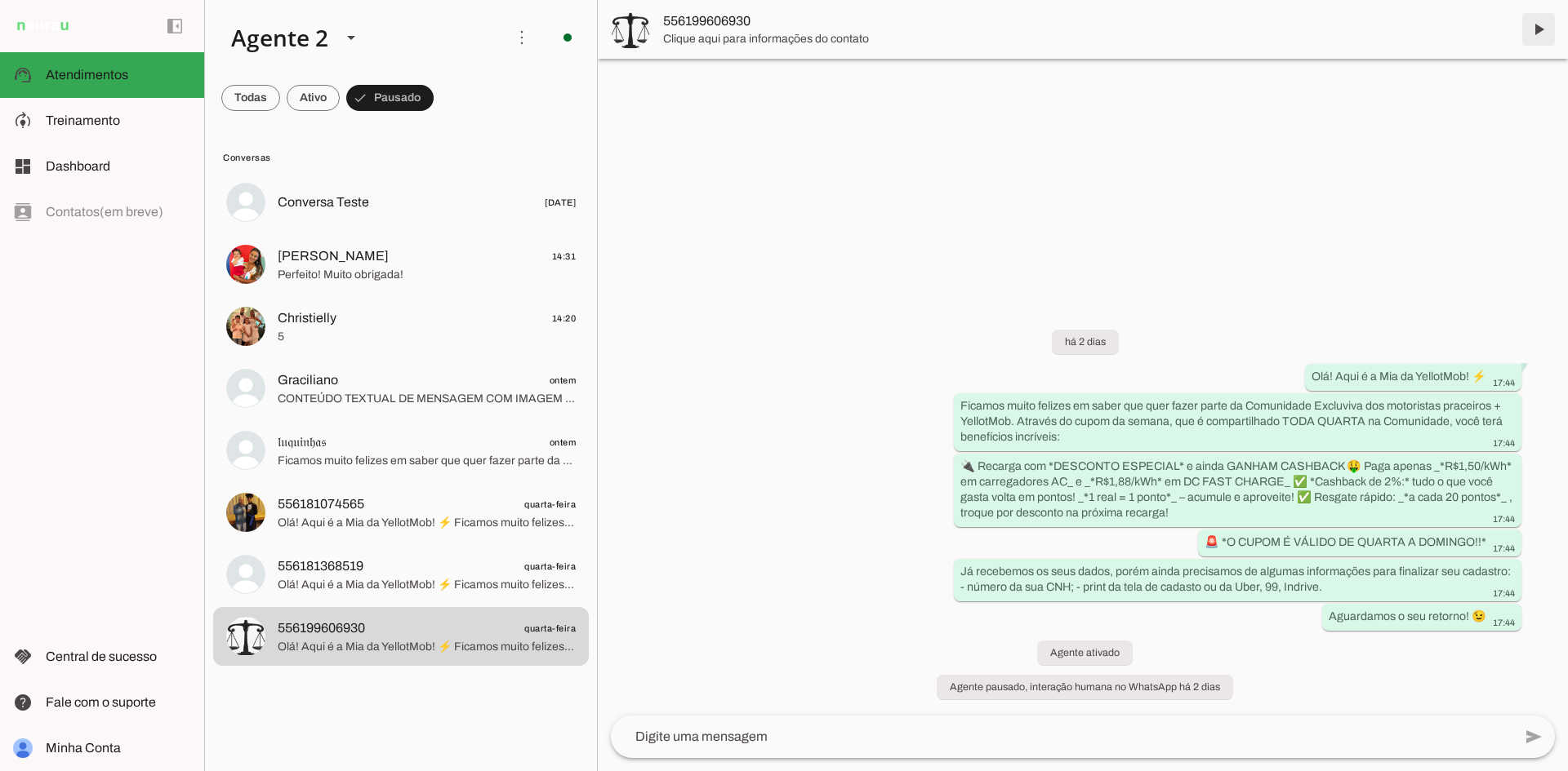
click at [1538, 32] on span at bounding box center [1538, 29] width 39 height 39
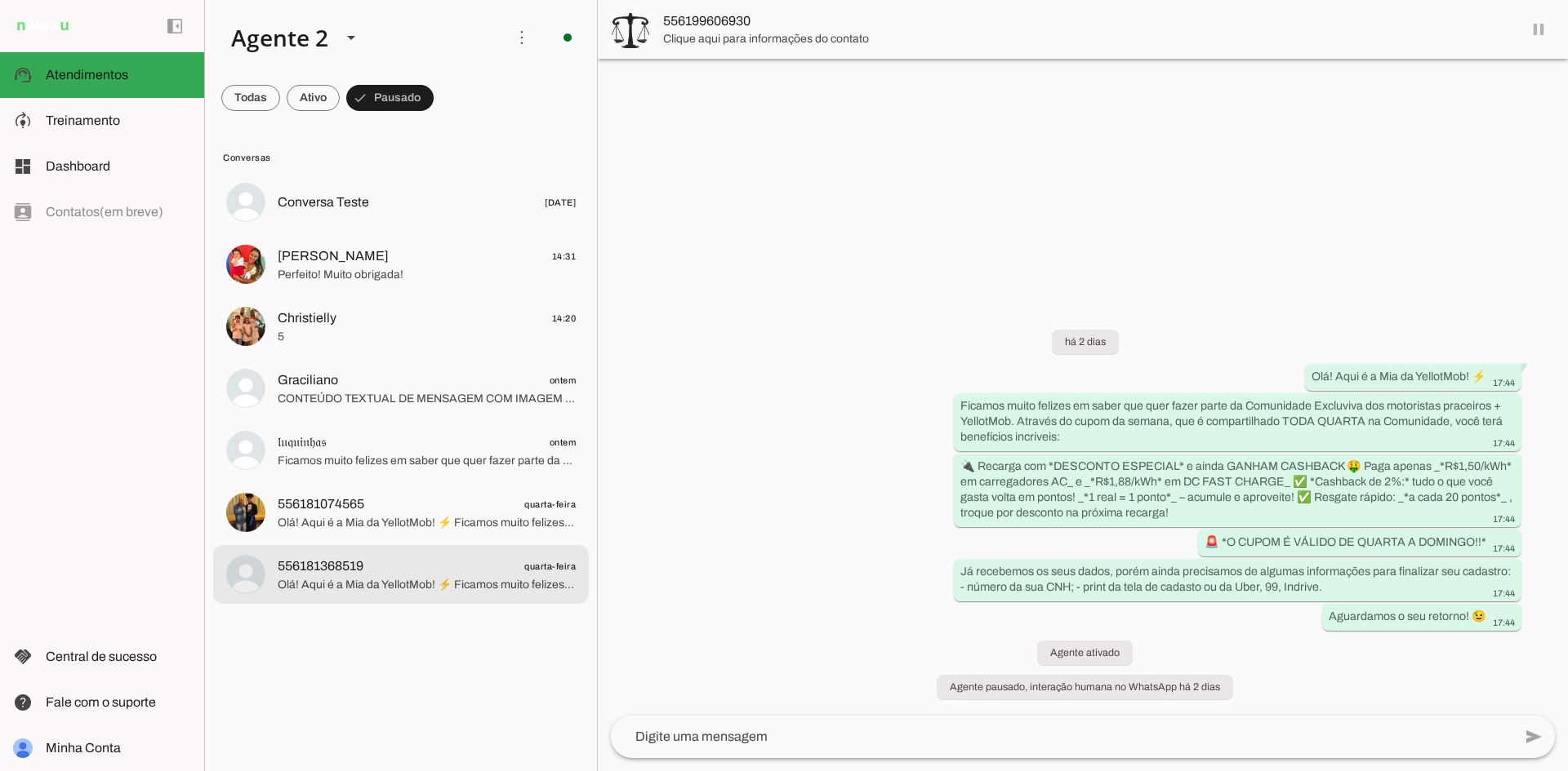
click at [456, 577] on span "Olá! Aqui é a Mia da YellotMob! ⚡ Ficamos muito felizes em saber que quer fazer…" at bounding box center [427, 585] width 298 height 16
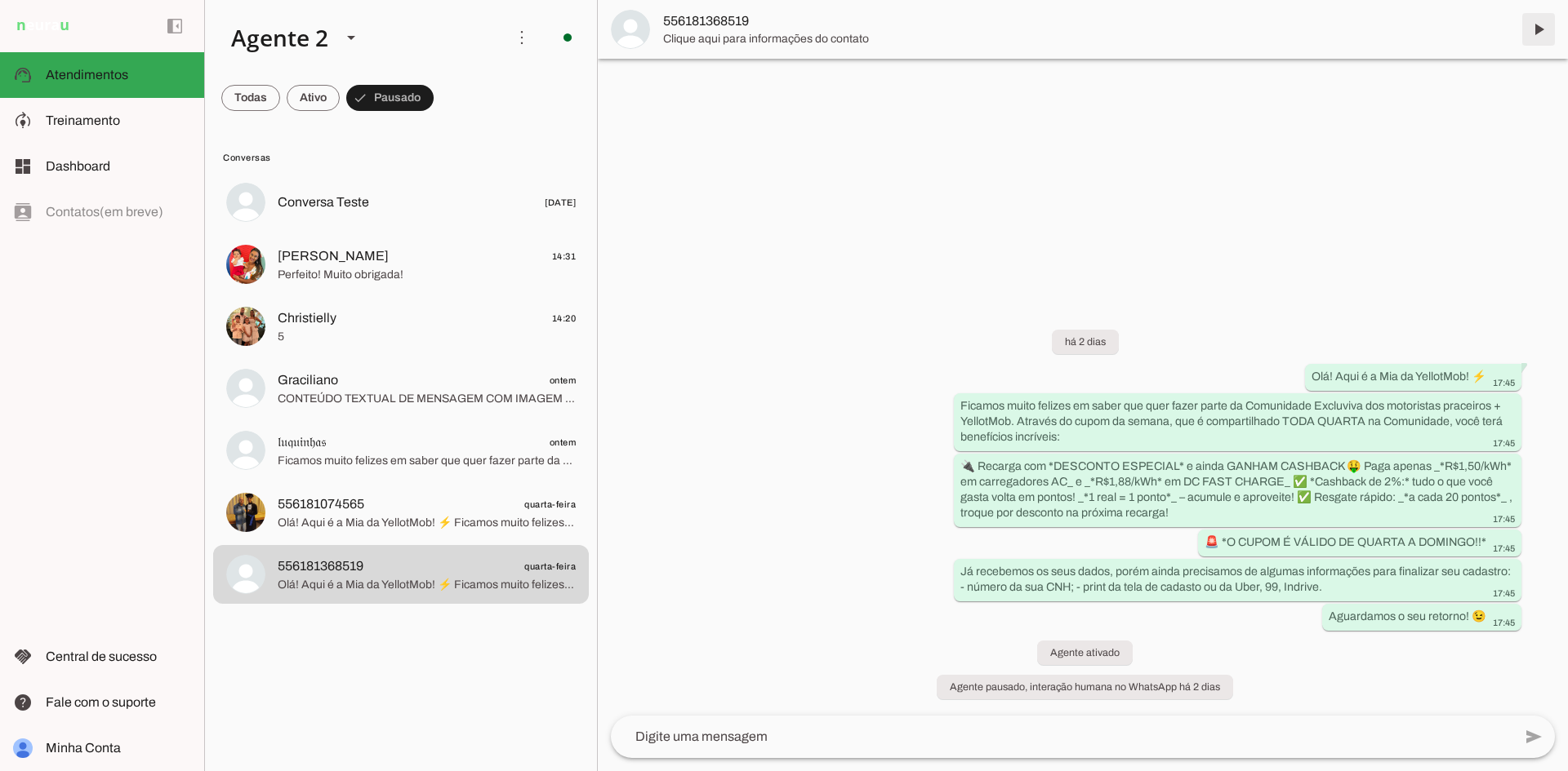
click at [1536, 31] on span at bounding box center [1538, 29] width 39 height 39
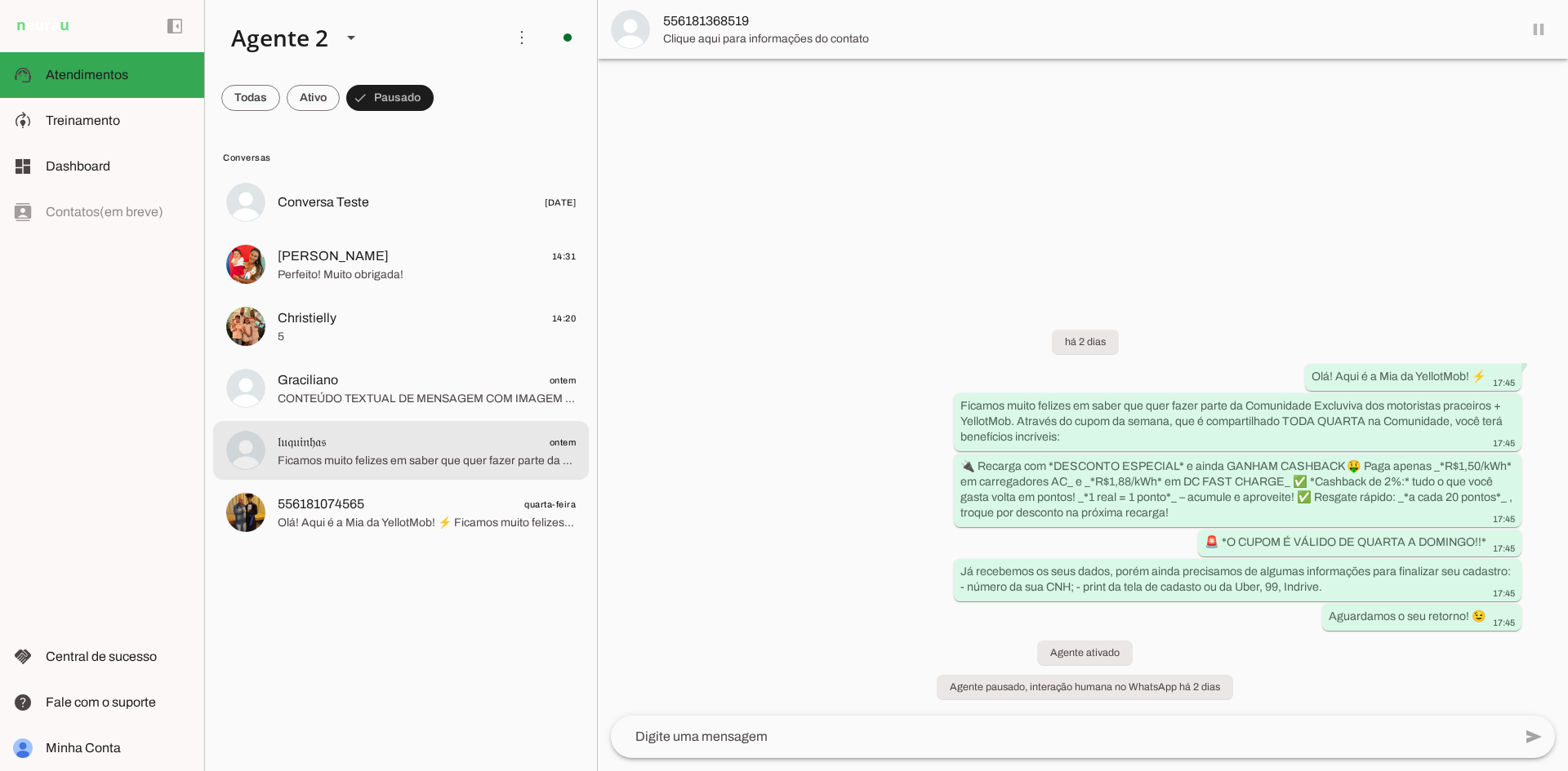
click at [458, 506] on span "556181074565 quarta-feira" at bounding box center [427, 505] width 298 height 21
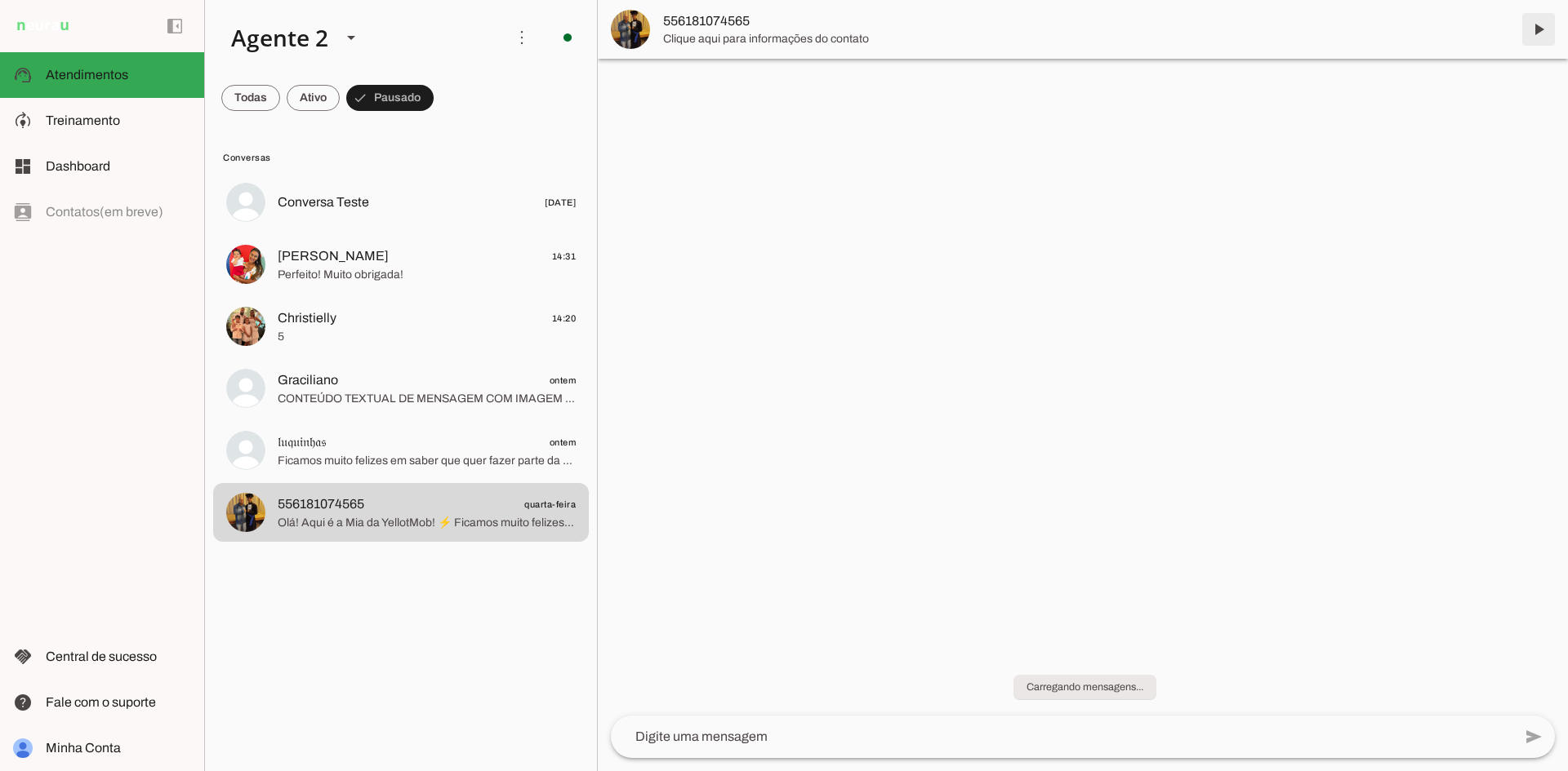
click at [1537, 30] on span at bounding box center [1538, 29] width 39 height 39
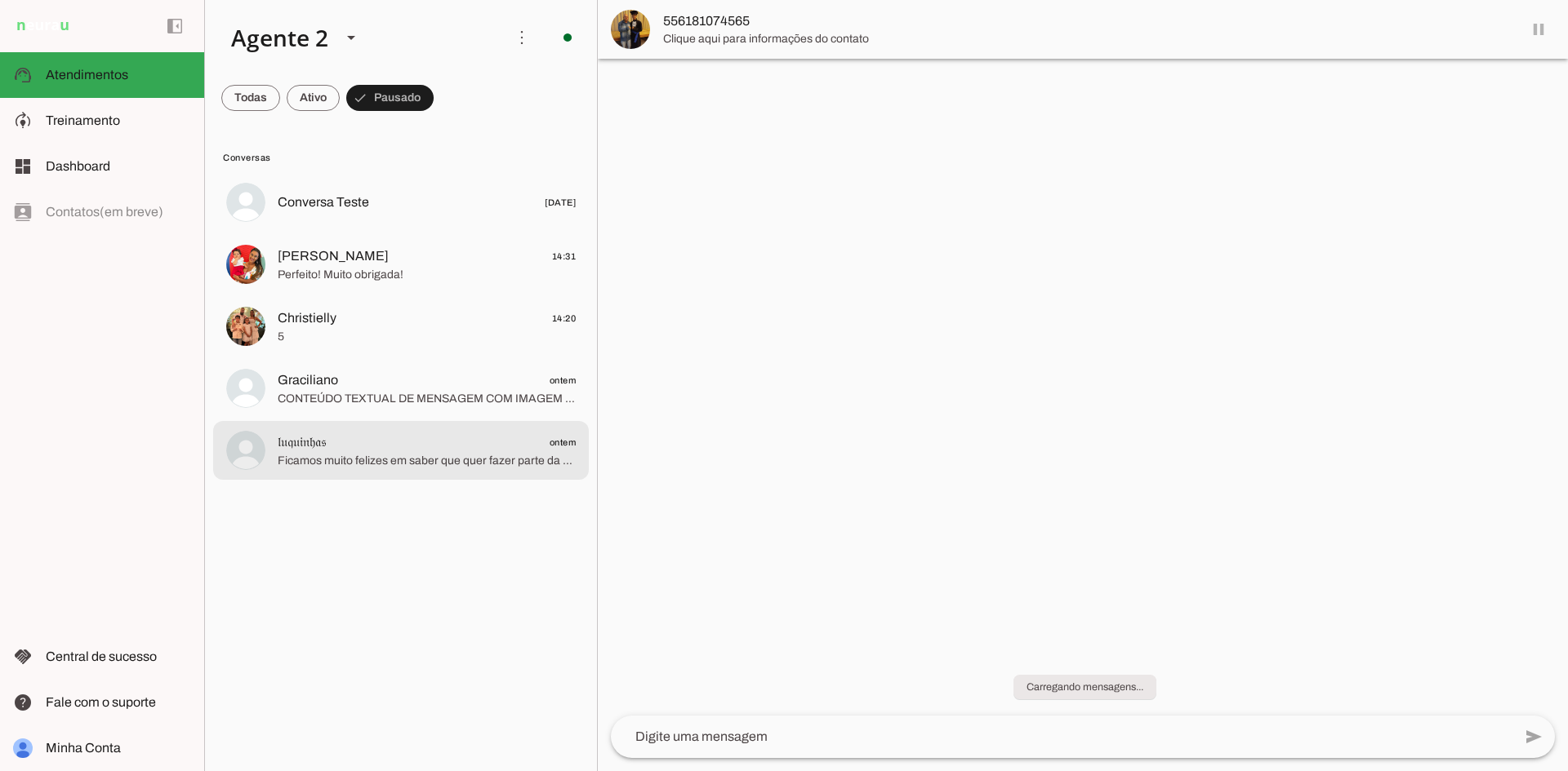
click at [470, 438] on span "𝔩𝔲𝔮𝔲𝔦𝔫𝔥𝔞𝔰 ontem" at bounding box center [427, 443] width 298 height 21
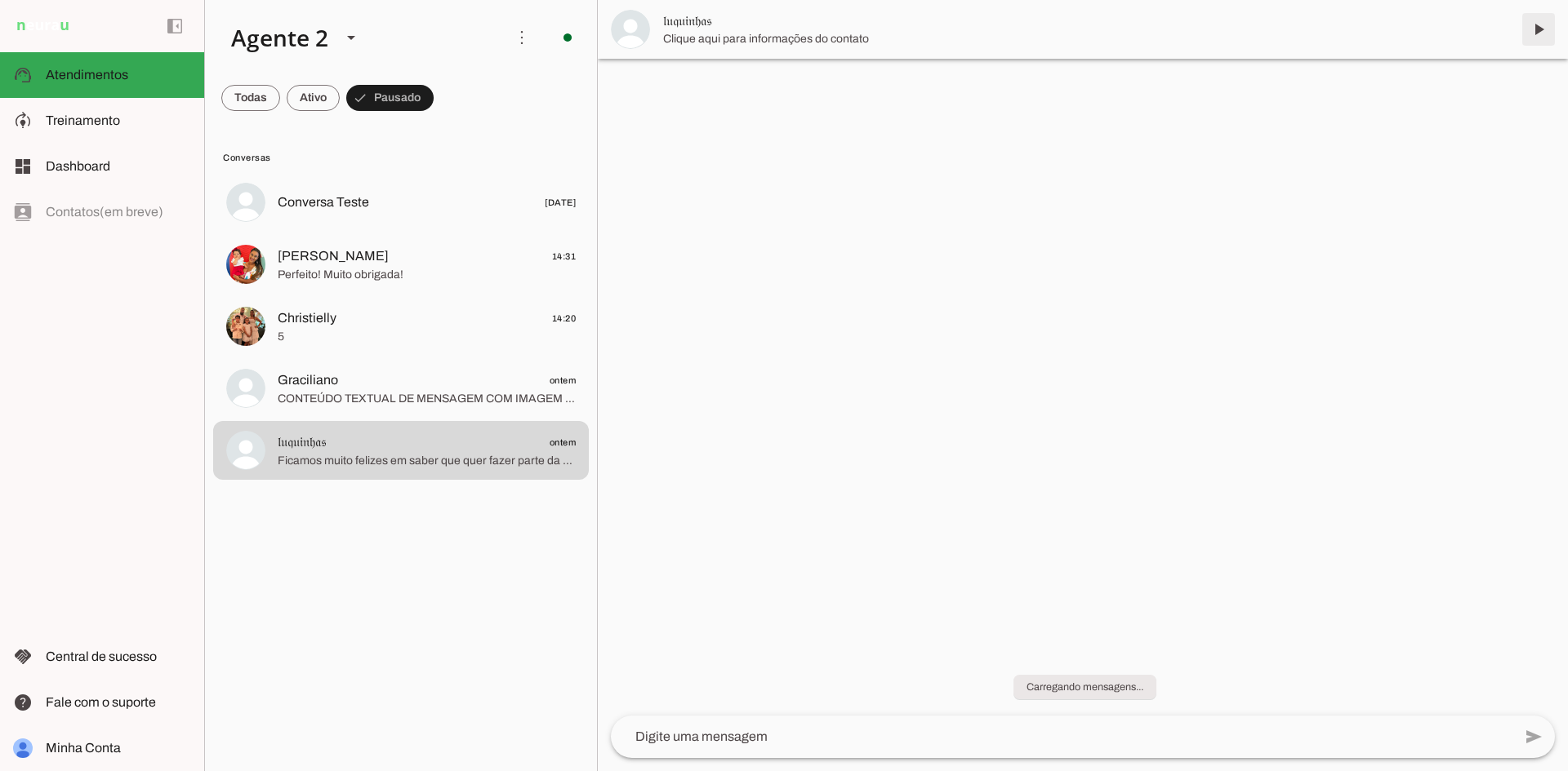
click at [1535, 27] on span at bounding box center [1538, 29] width 39 height 39
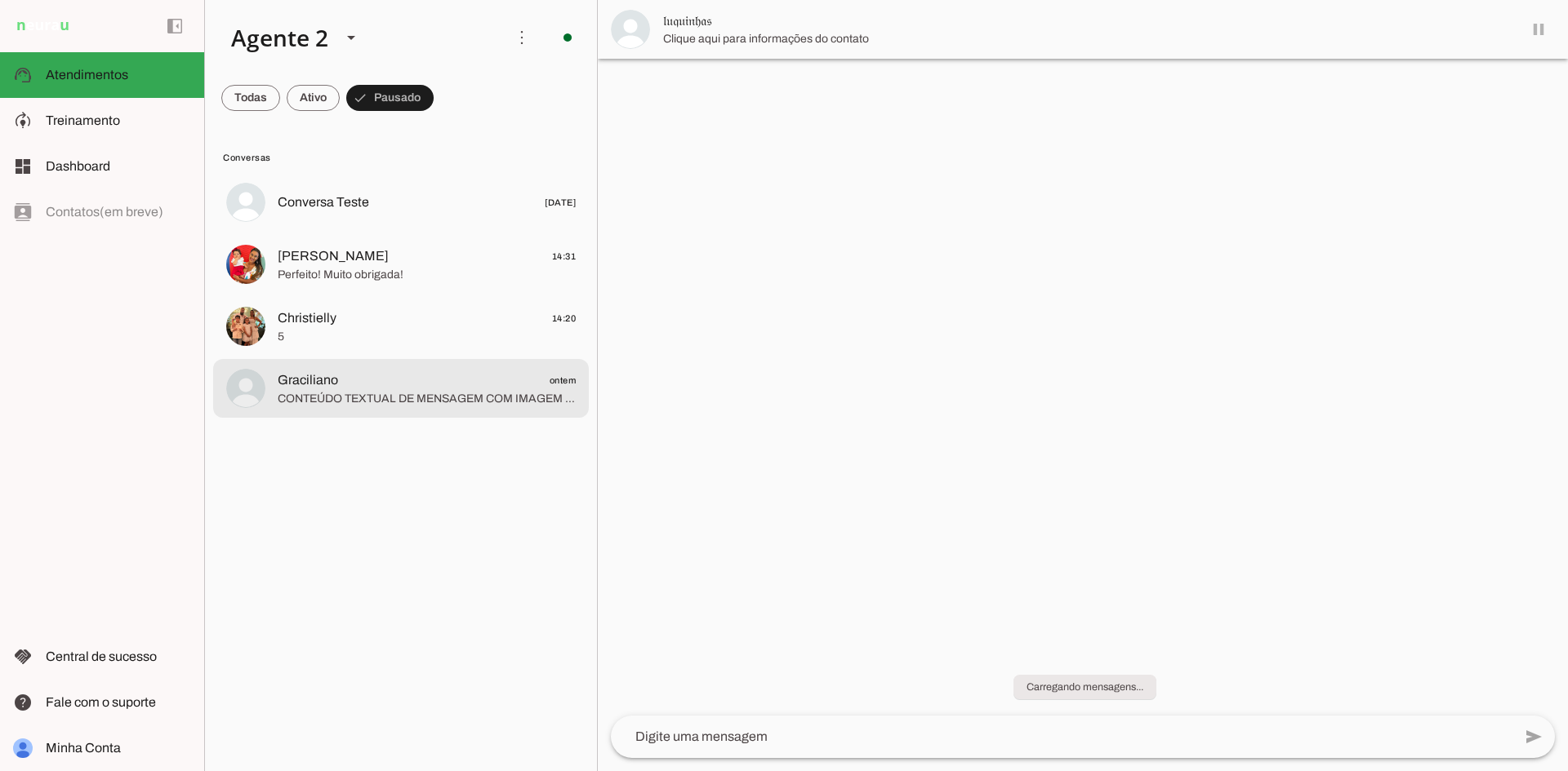
click at [447, 402] on span "CONTEÚDO TEXTUAL DE MENSAGEM COM IMAGEM (URL https://f004.backblazeb2.com/file/…" at bounding box center [427, 399] width 298 height 16
click at [1537, 30] on span at bounding box center [1538, 29] width 39 height 39
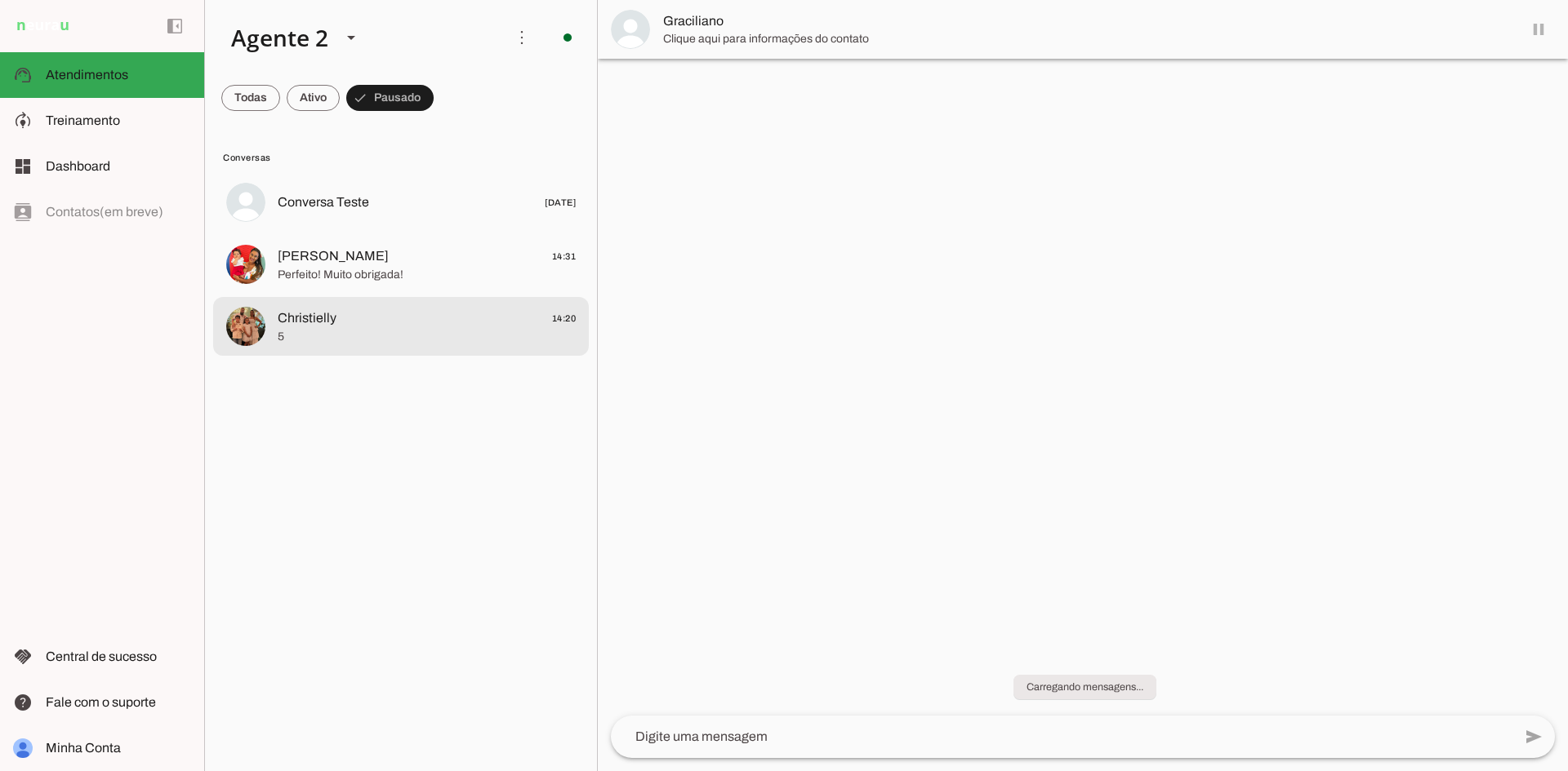
click at [419, 327] on span "Christielly 14:20" at bounding box center [427, 319] width 298 height 21
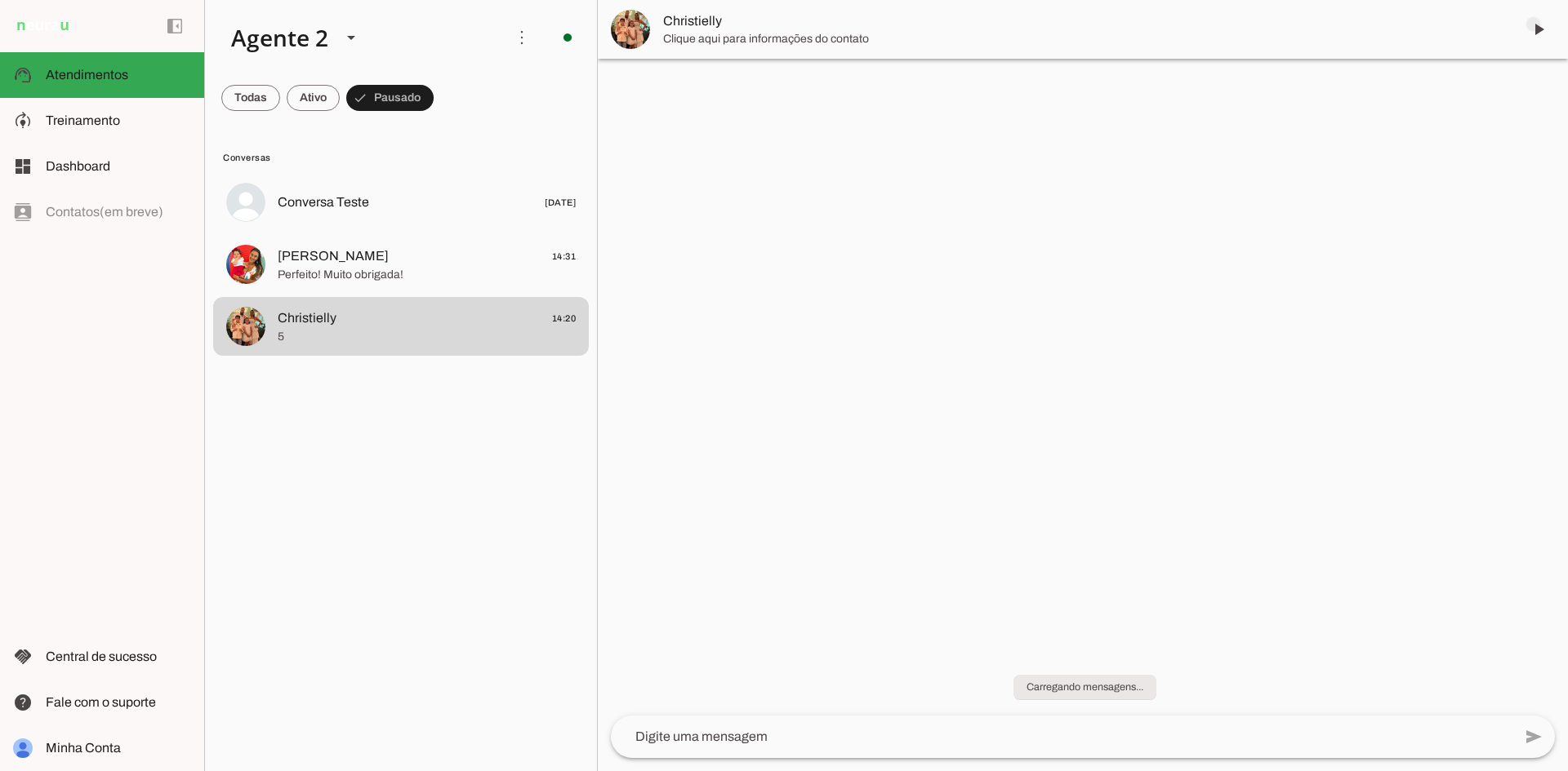
click at [1532, 23] on span at bounding box center [1538, 29] width 39 height 39
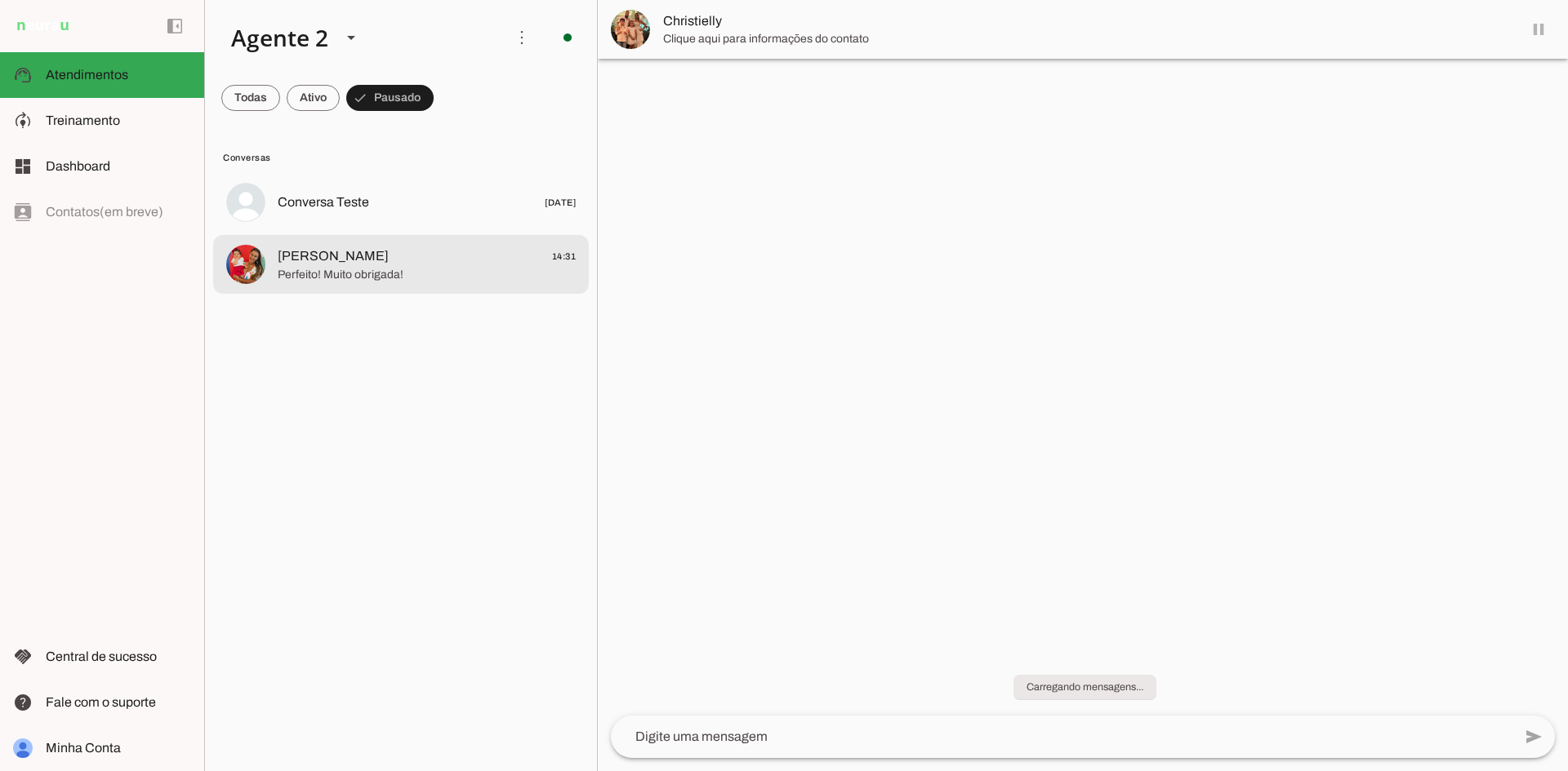
click at [516, 259] on span "Nathália Albuquerque Vidal 14:31" at bounding box center [427, 257] width 298 height 21
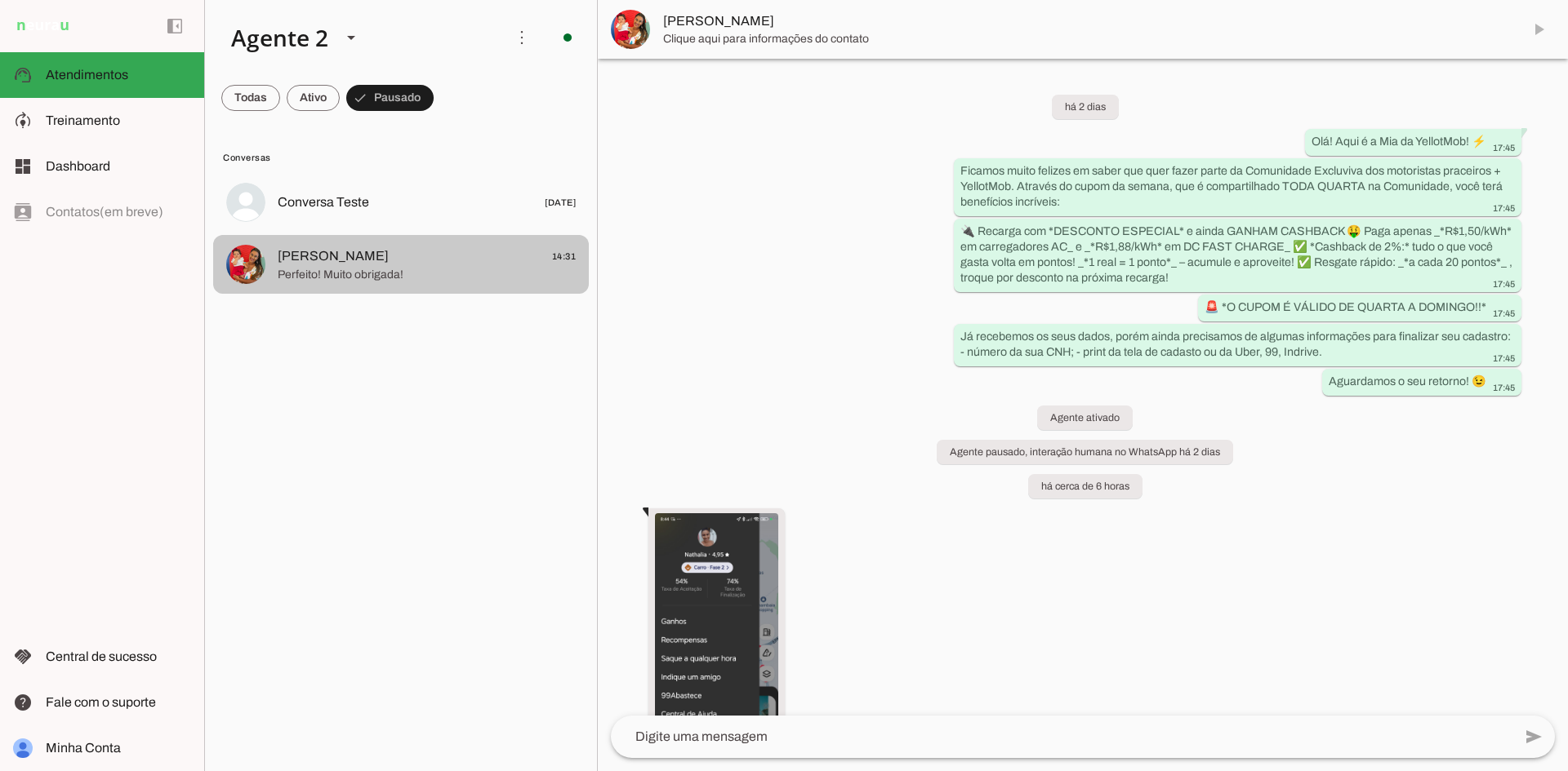
scroll to position [811, 0]
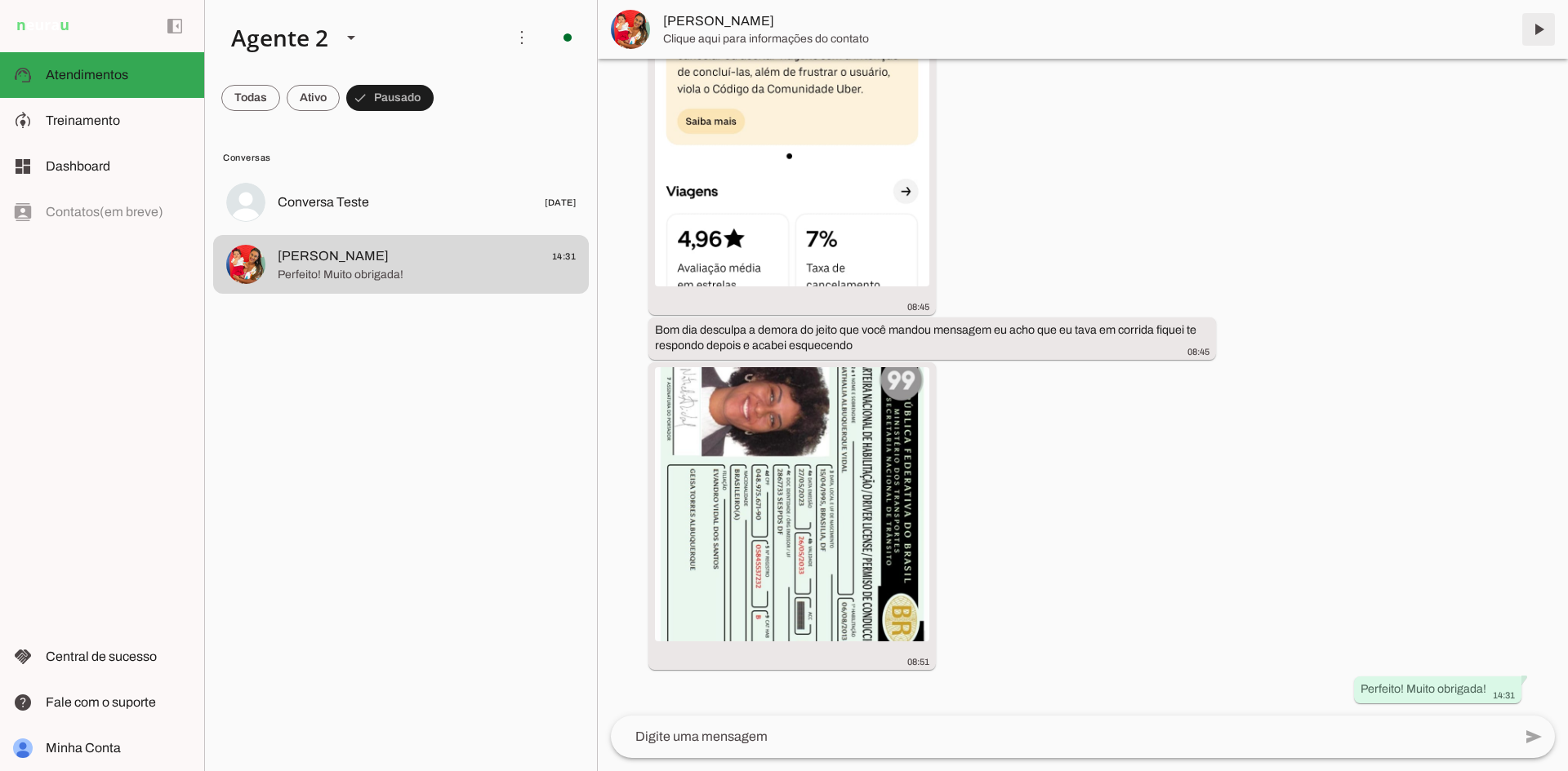
click at [1543, 28] on span at bounding box center [1538, 29] width 39 height 39
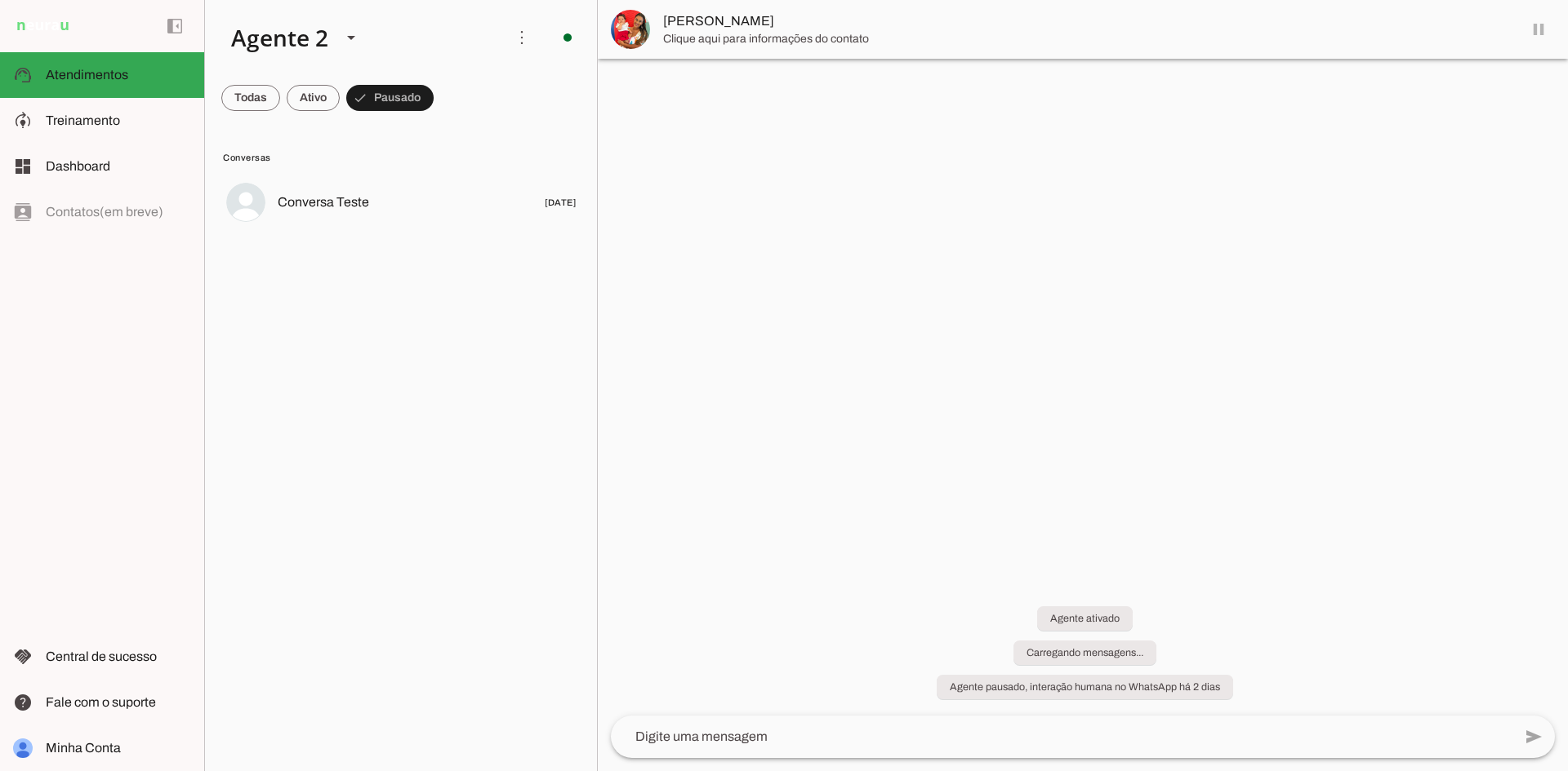
scroll to position [0, 0]
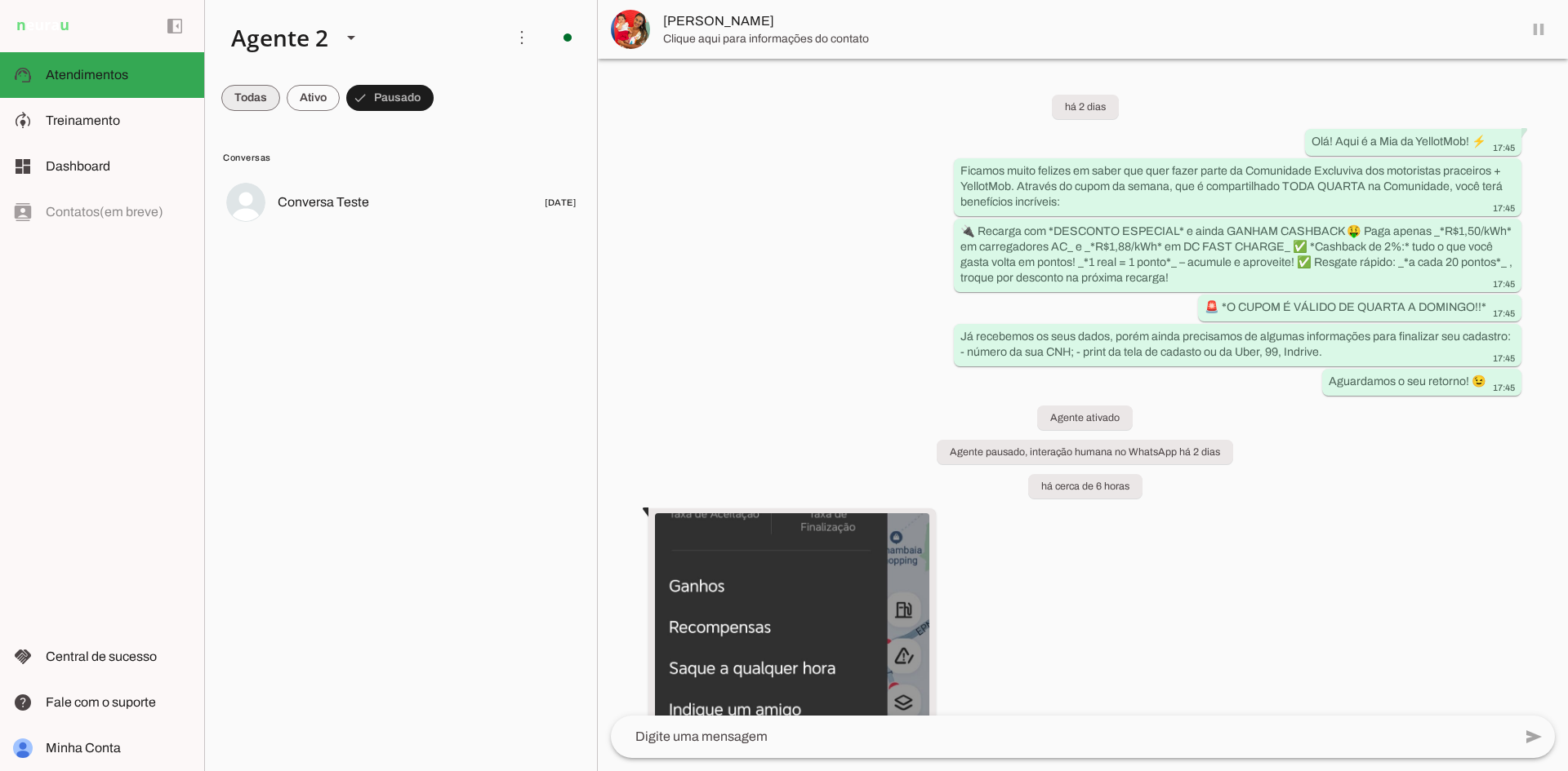
click at [238, 83] on span at bounding box center [251, 97] width 59 height 39
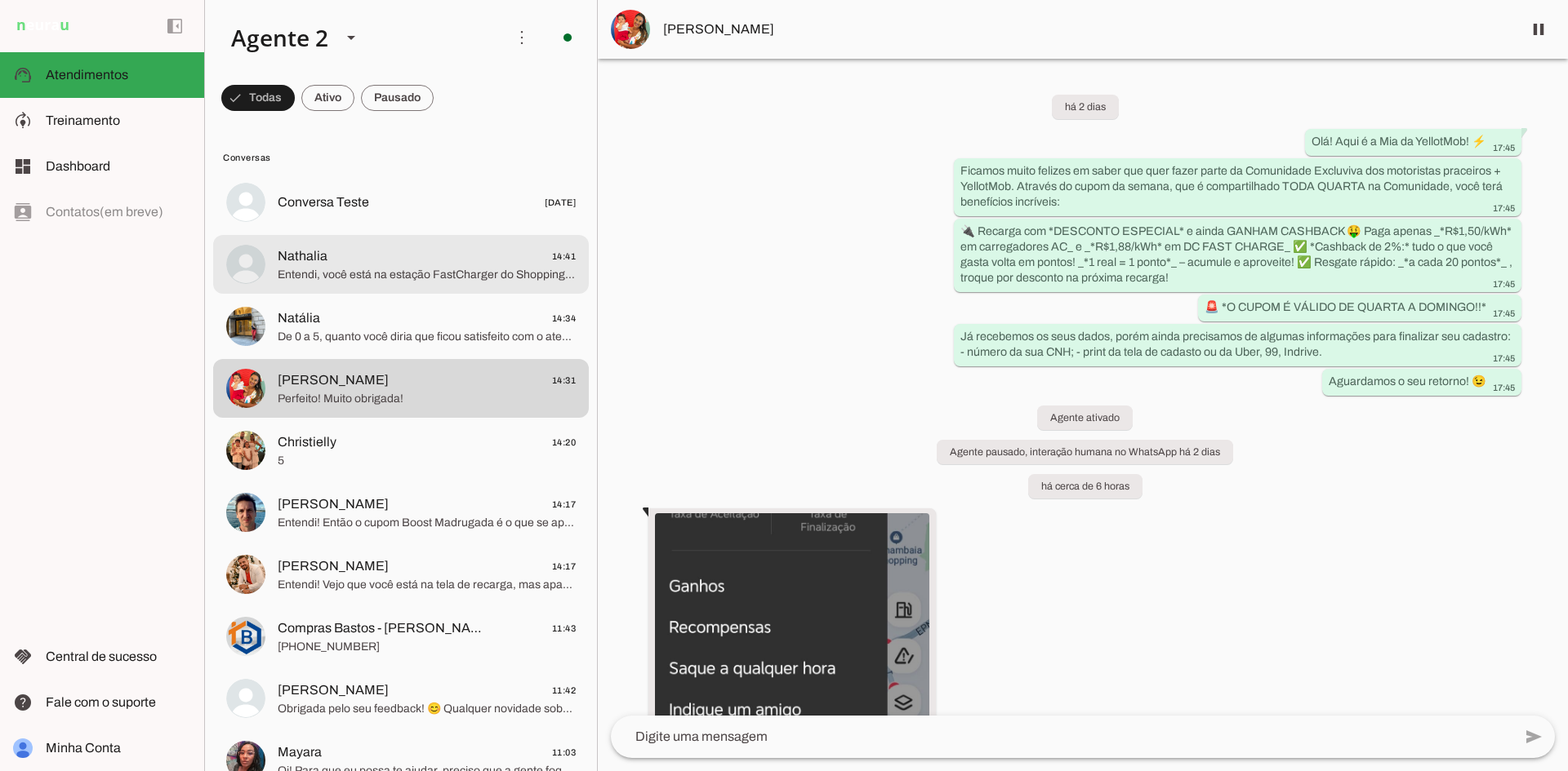
click at [378, 264] on span "Nathalia 14:41" at bounding box center [427, 257] width 298 height 21
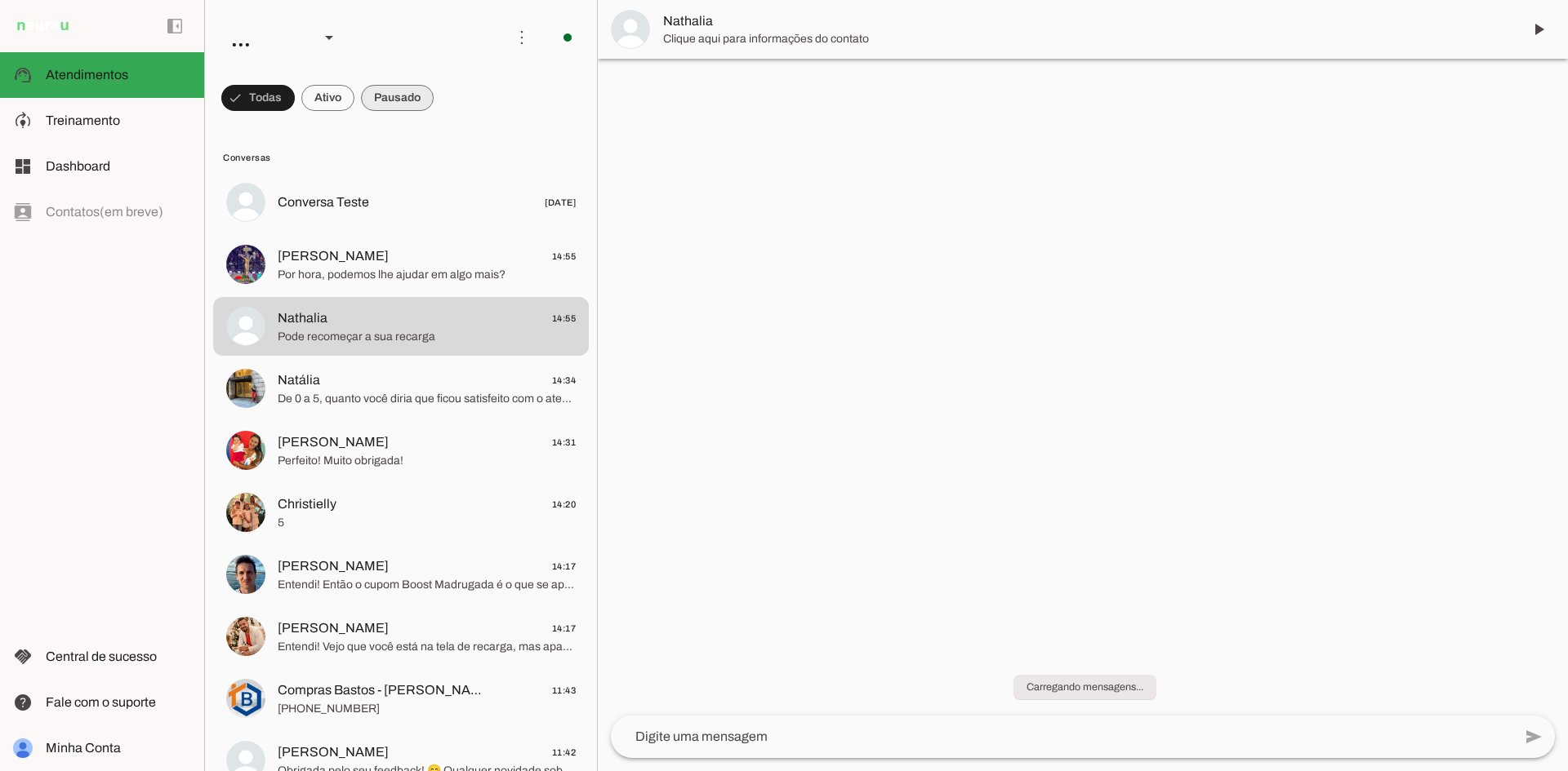
click at [410, 109] on span at bounding box center [398, 97] width 73 height 39
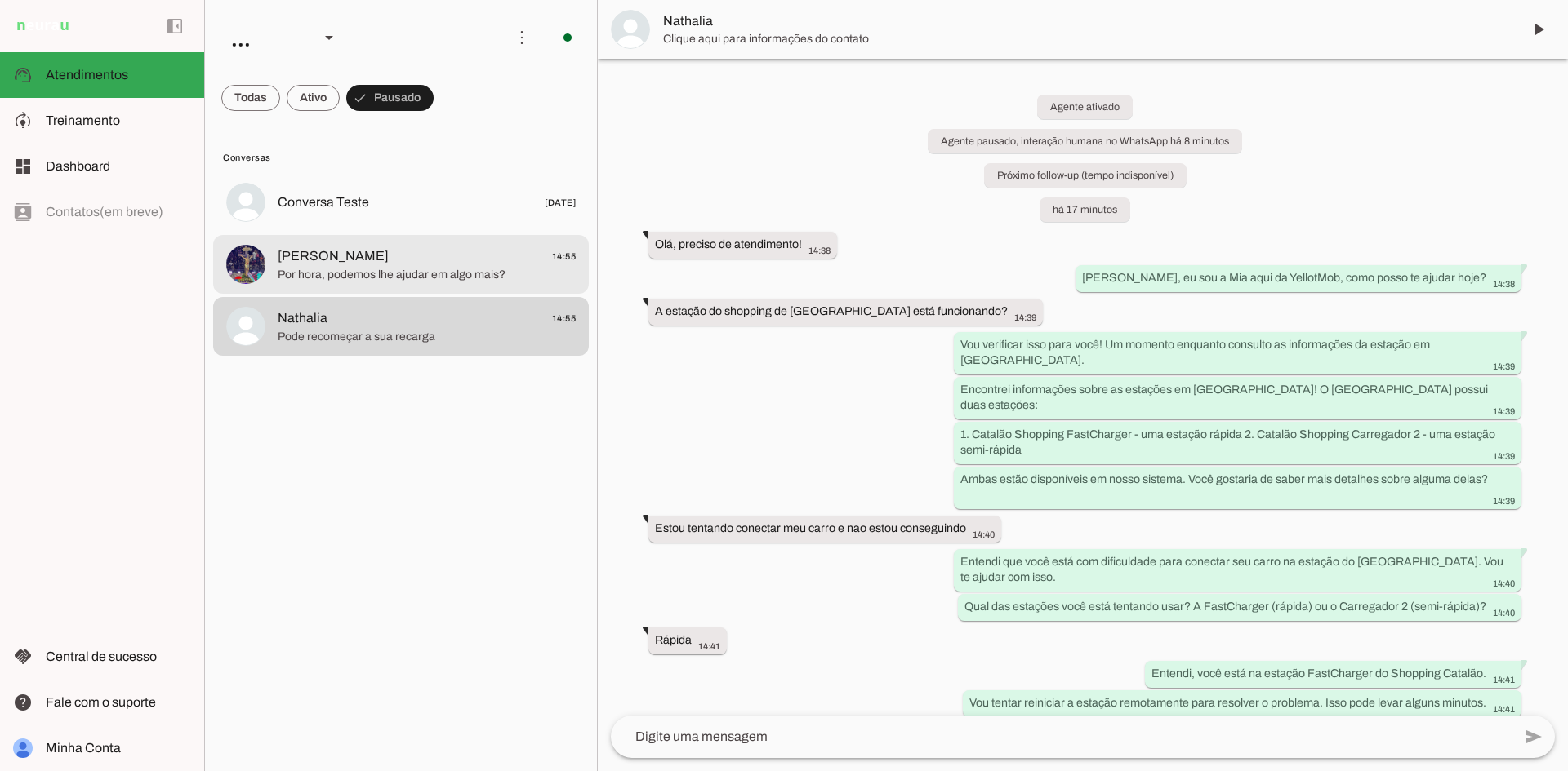
click at [458, 277] on span "Por hora, podemos lhe ajudar em algo mais?" at bounding box center [427, 274] width 298 height 16
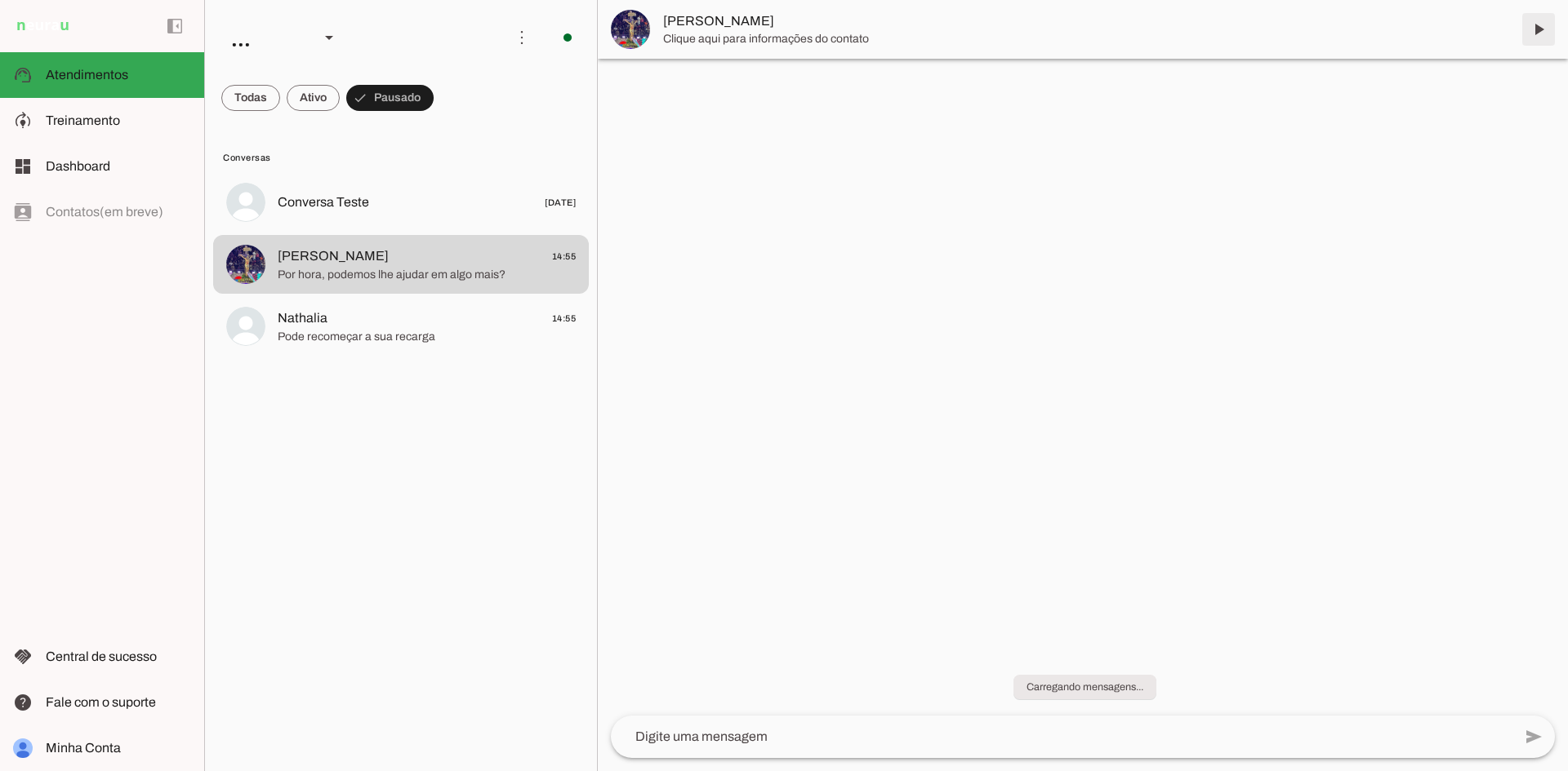
click at [1545, 21] on span at bounding box center [1538, 29] width 39 height 39
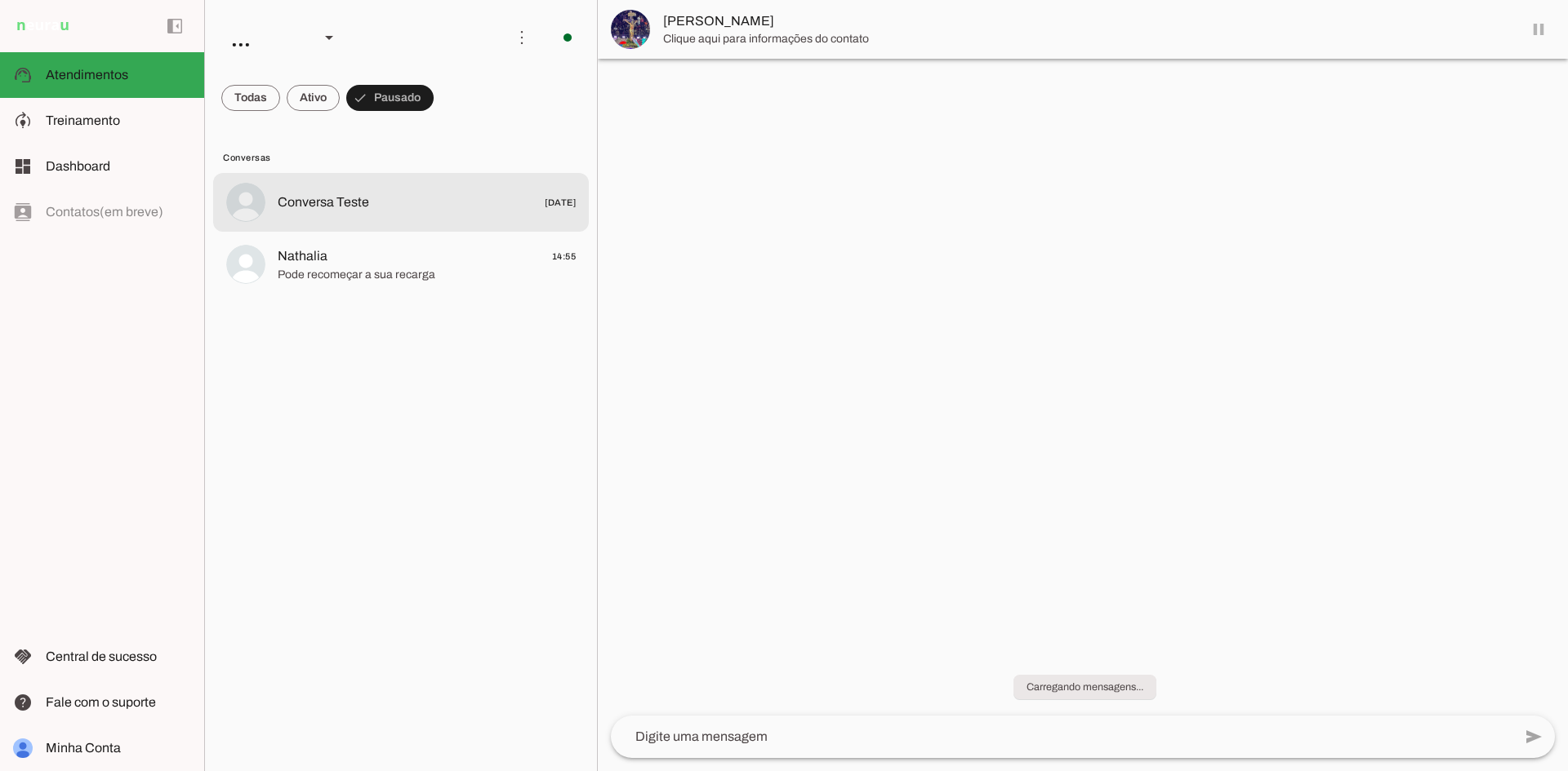
click at [420, 257] on span "Nathalia 14:55" at bounding box center [427, 257] width 298 height 21
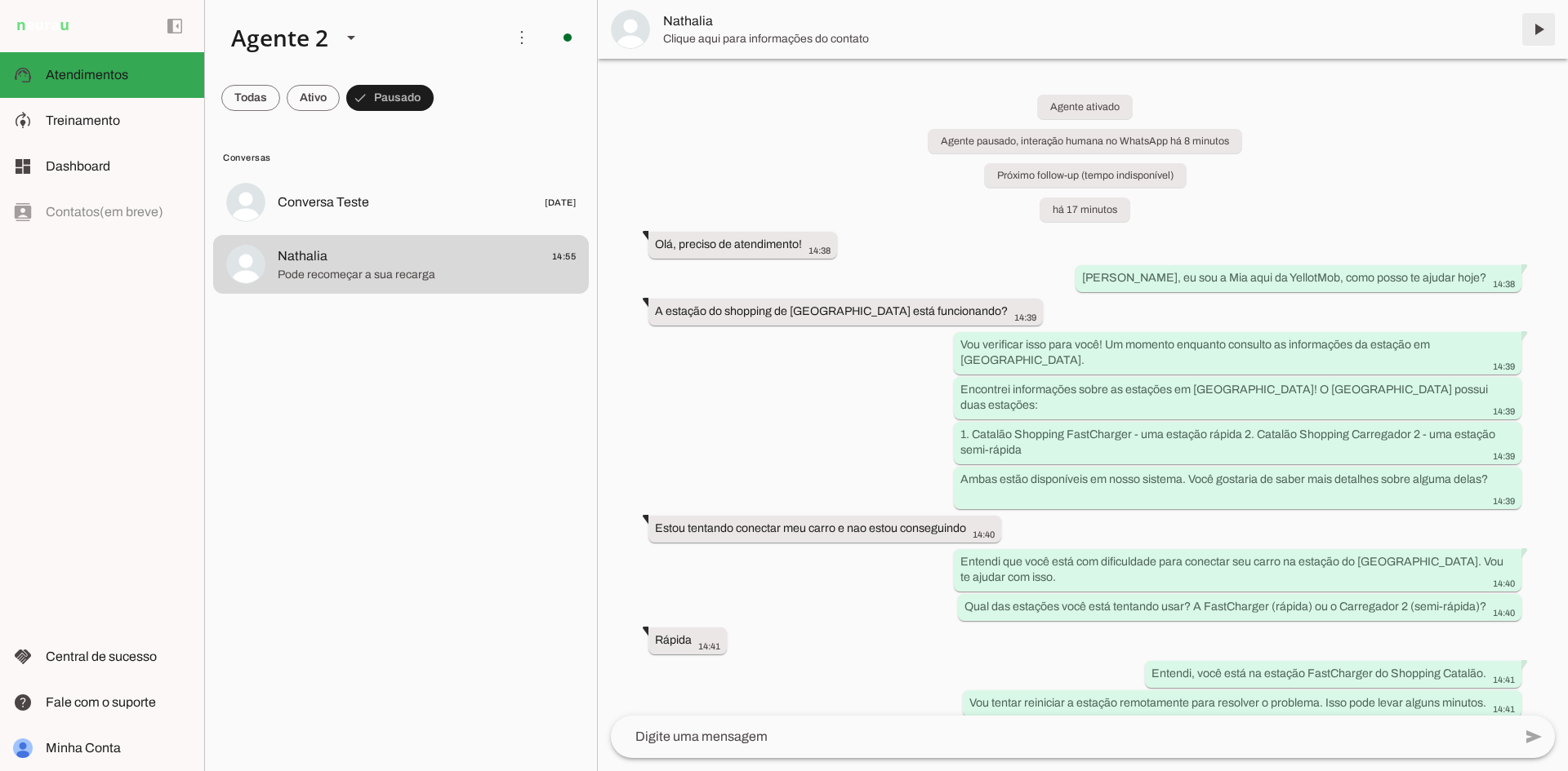
click at [1535, 26] on span at bounding box center [1538, 29] width 39 height 39
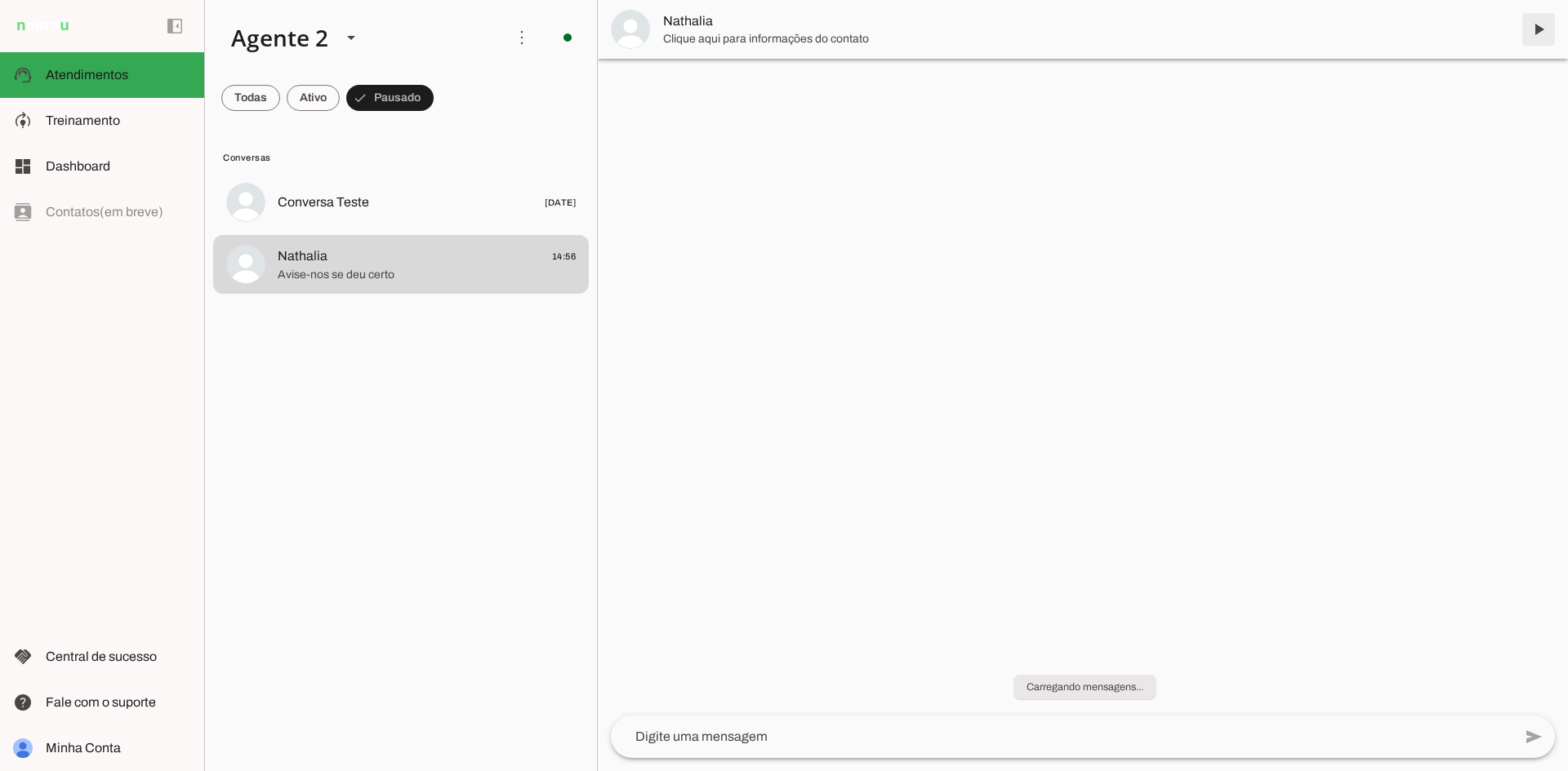
click at [1535, 36] on span at bounding box center [1538, 29] width 39 height 39
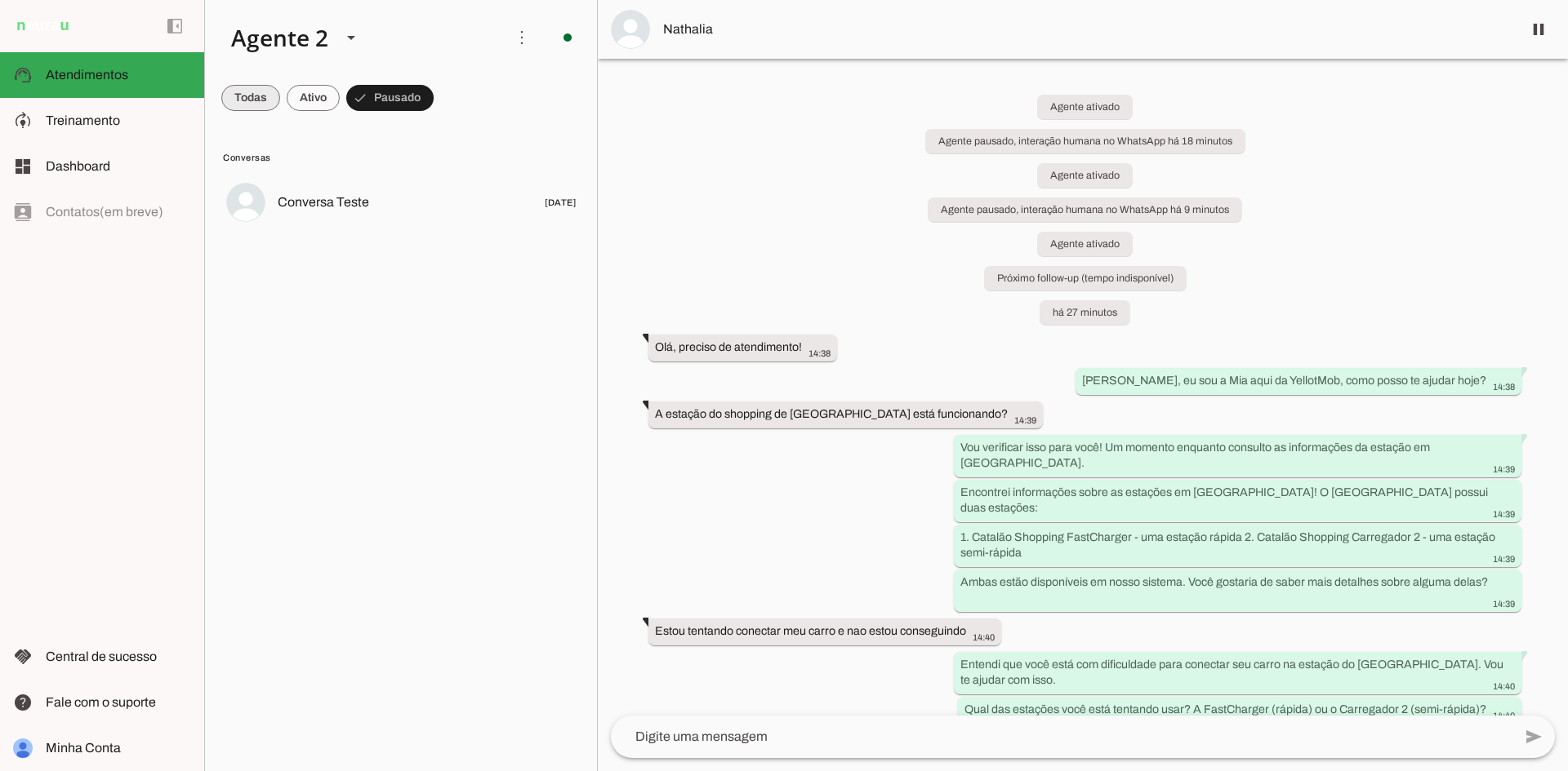
click at [231, 81] on span at bounding box center [251, 97] width 59 height 39
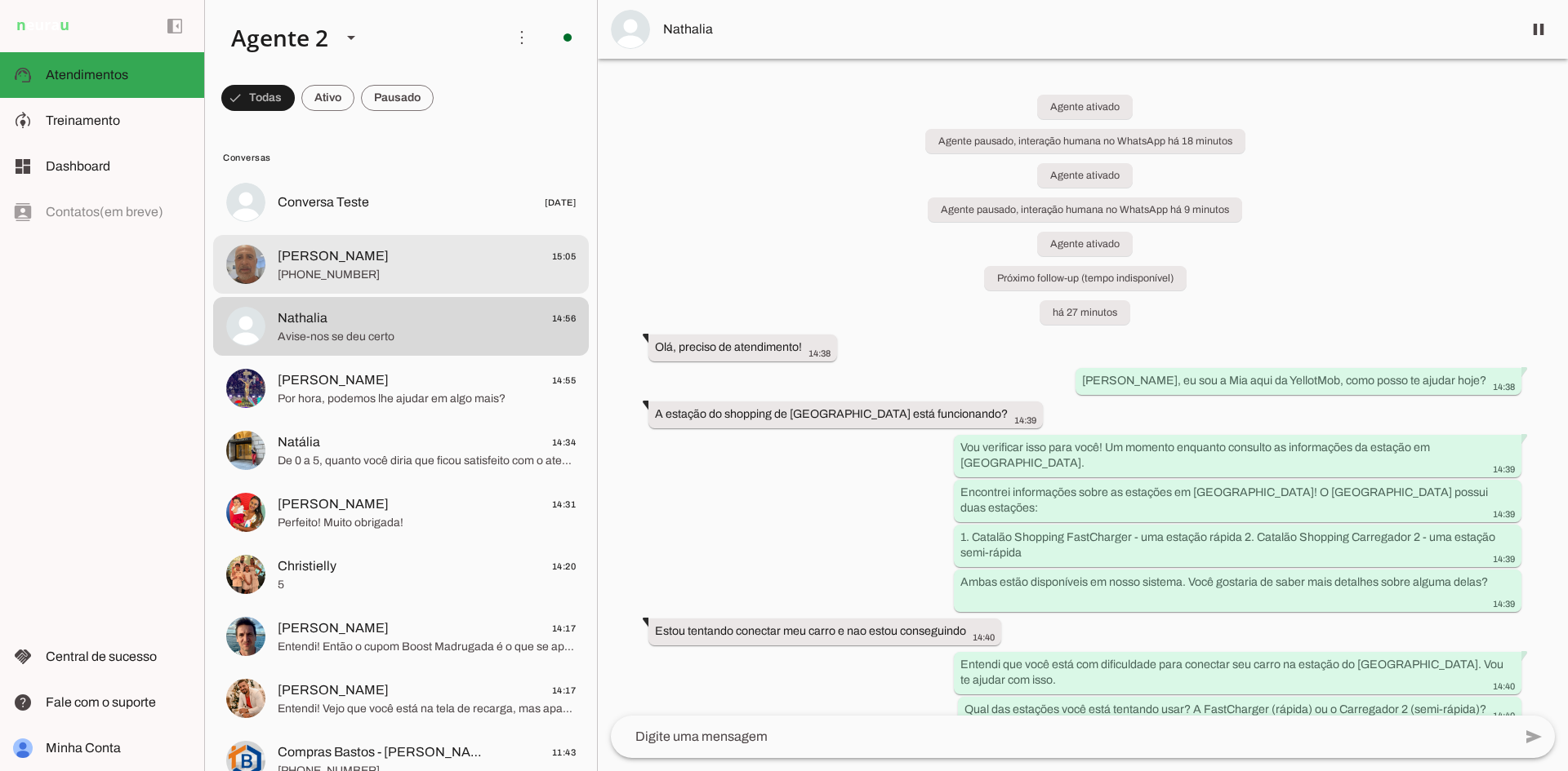
click at [355, 267] on span "[PHONE_NUMBER]" at bounding box center [427, 274] width 298 height 16
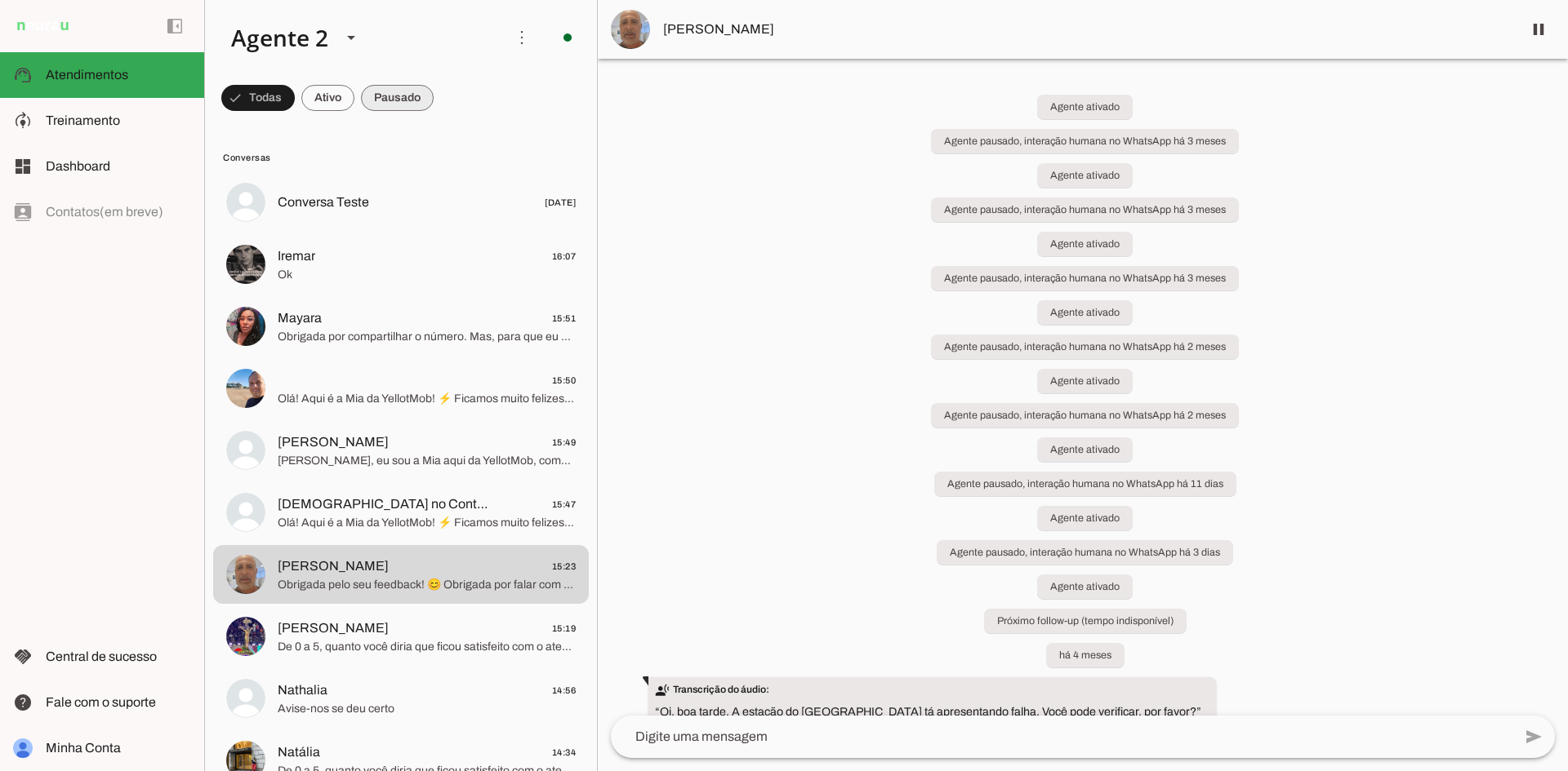
click at [393, 102] on span at bounding box center [398, 97] width 73 height 39
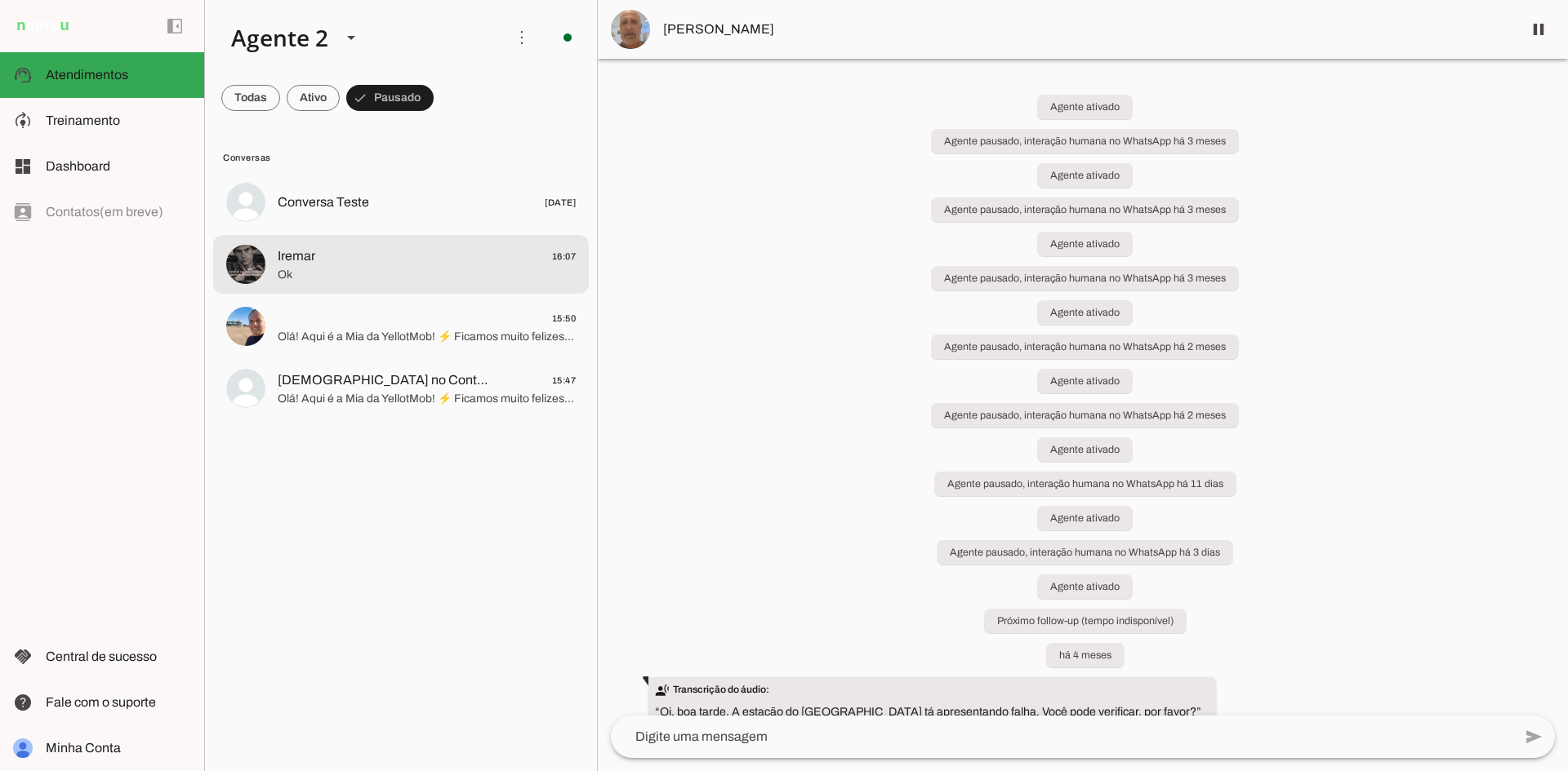
click at [506, 247] on span "Iremar 16:07" at bounding box center [427, 257] width 298 height 21
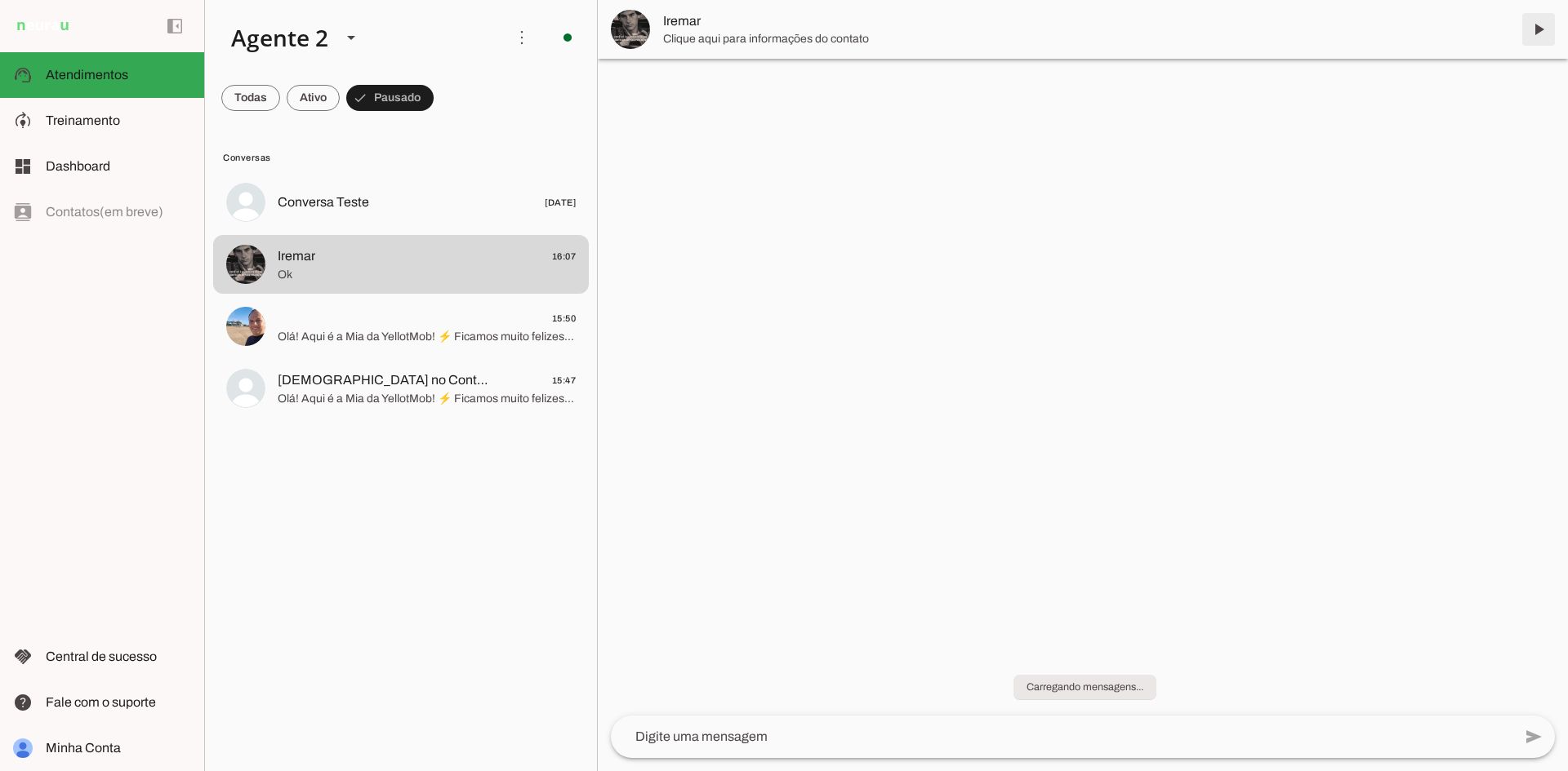
click at [1538, 31] on span at bounding box center [1538, 29] width 39 height 39
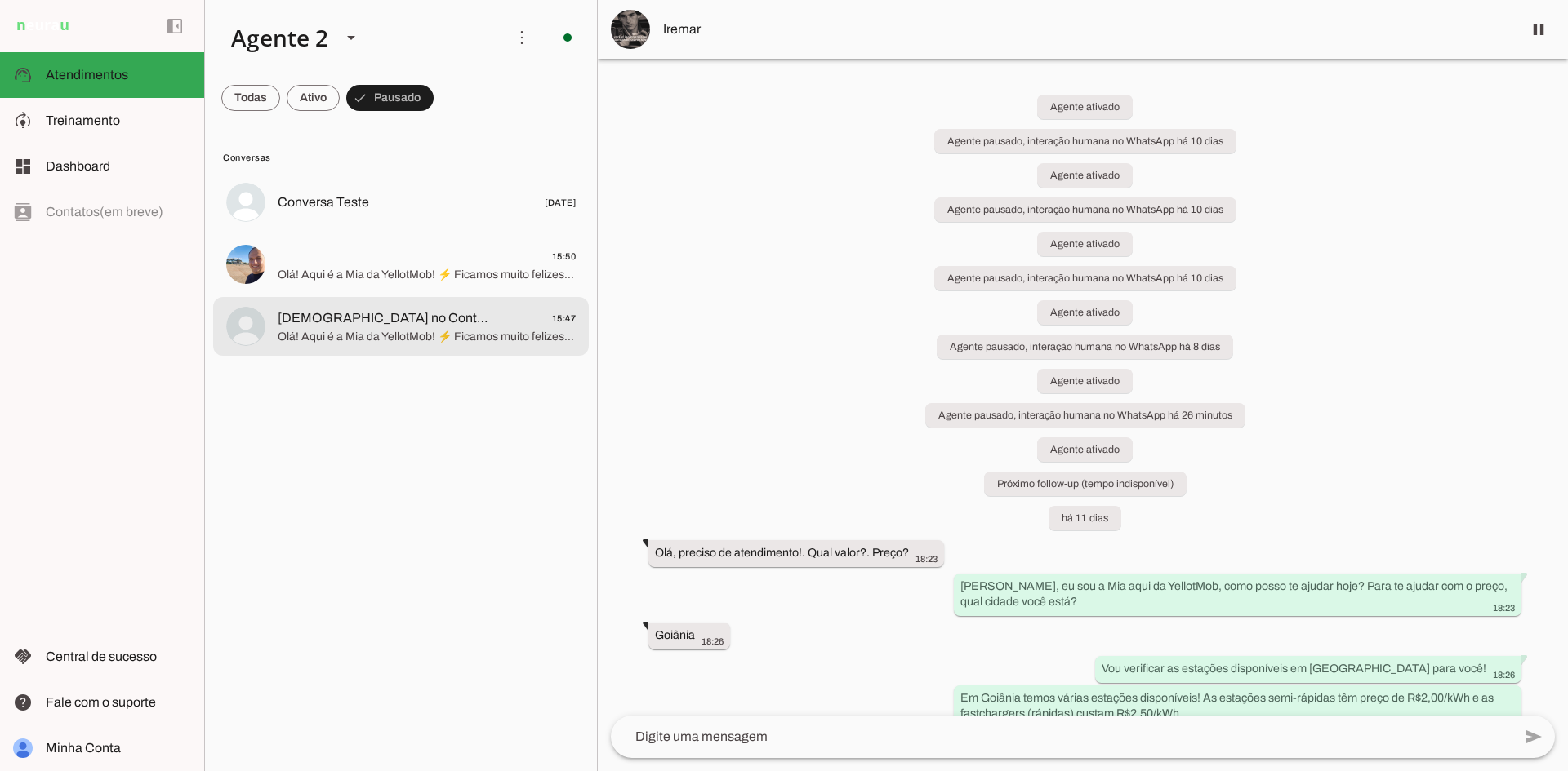
click at [421, 333] on span "Olá! Aqui é a Mia da YellotMob! ⚡ Ficamos muito felizes em saber que quer fazer…" at bounding box center [427, 337] width 298 height 16
